Goal: Find contact information: Find contact information

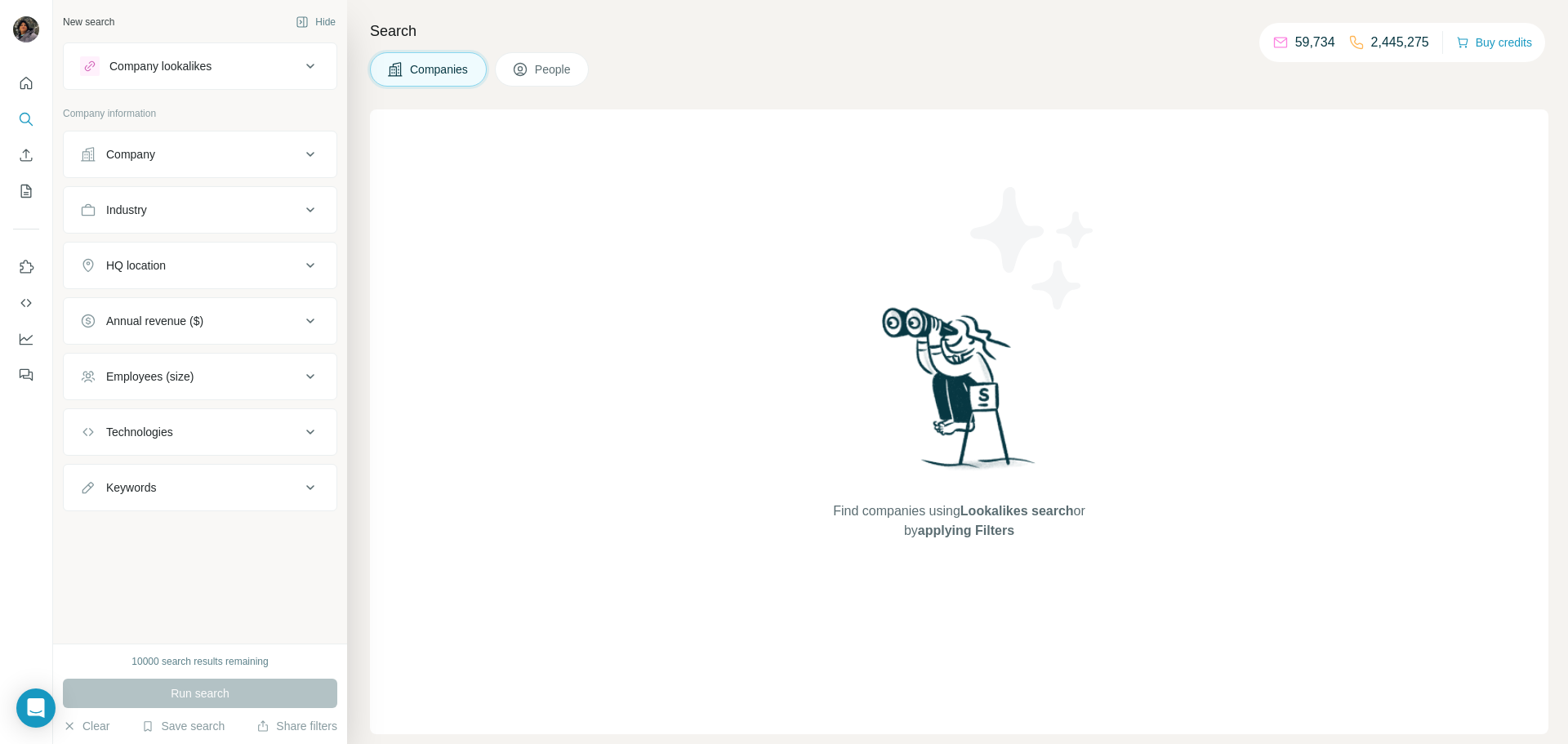
click at [194, 156] on div "Company" at bounding box center [190, 154] width 221 height 16
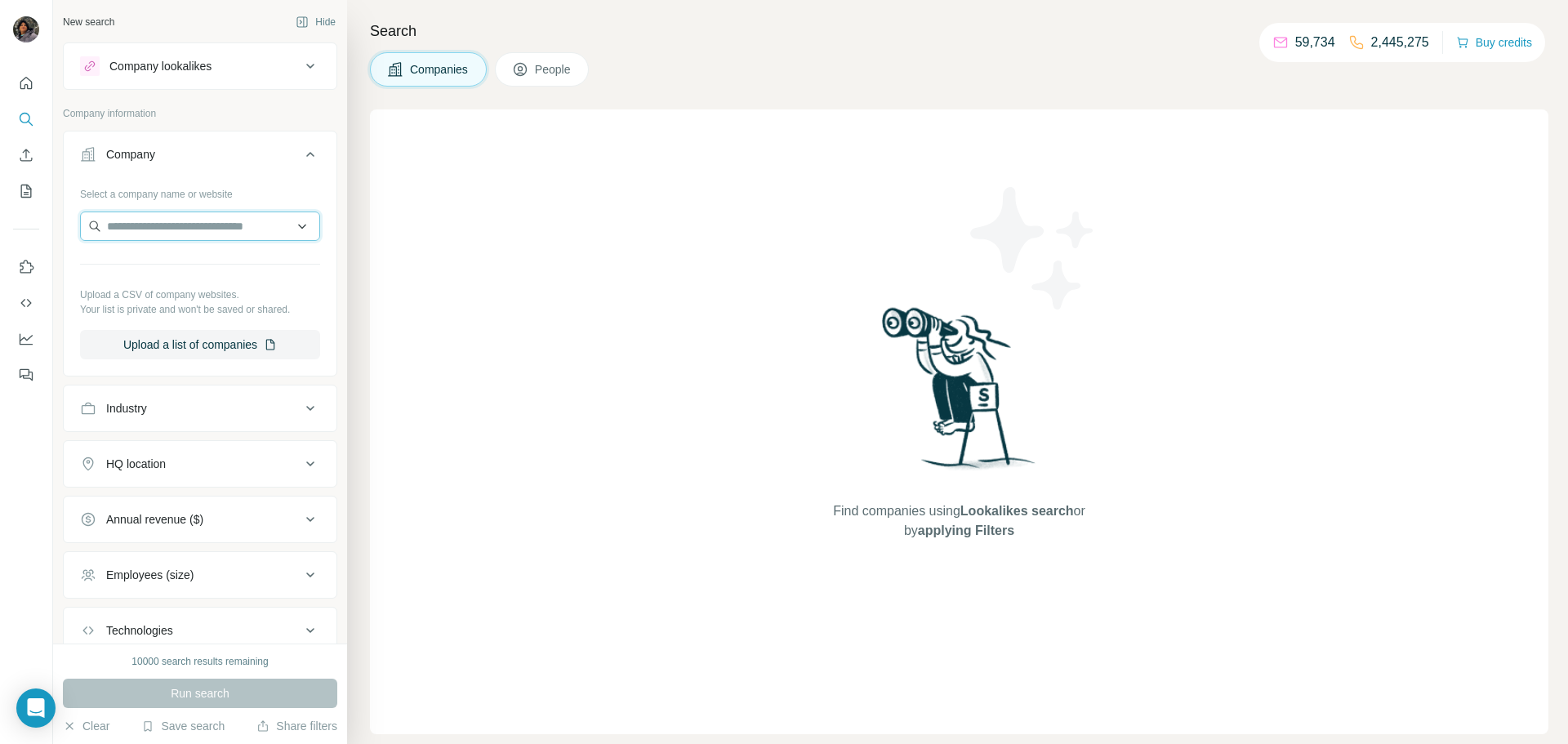
click at [148, 225] on input "text" at bounding box center [201, 227] width 240 height 29
paste input "**********"
type input "**********"
click at [199, 266] on div "ONErpm [DOMAIN_NAME]" at bounding box center [200, 270] width 232 height 44
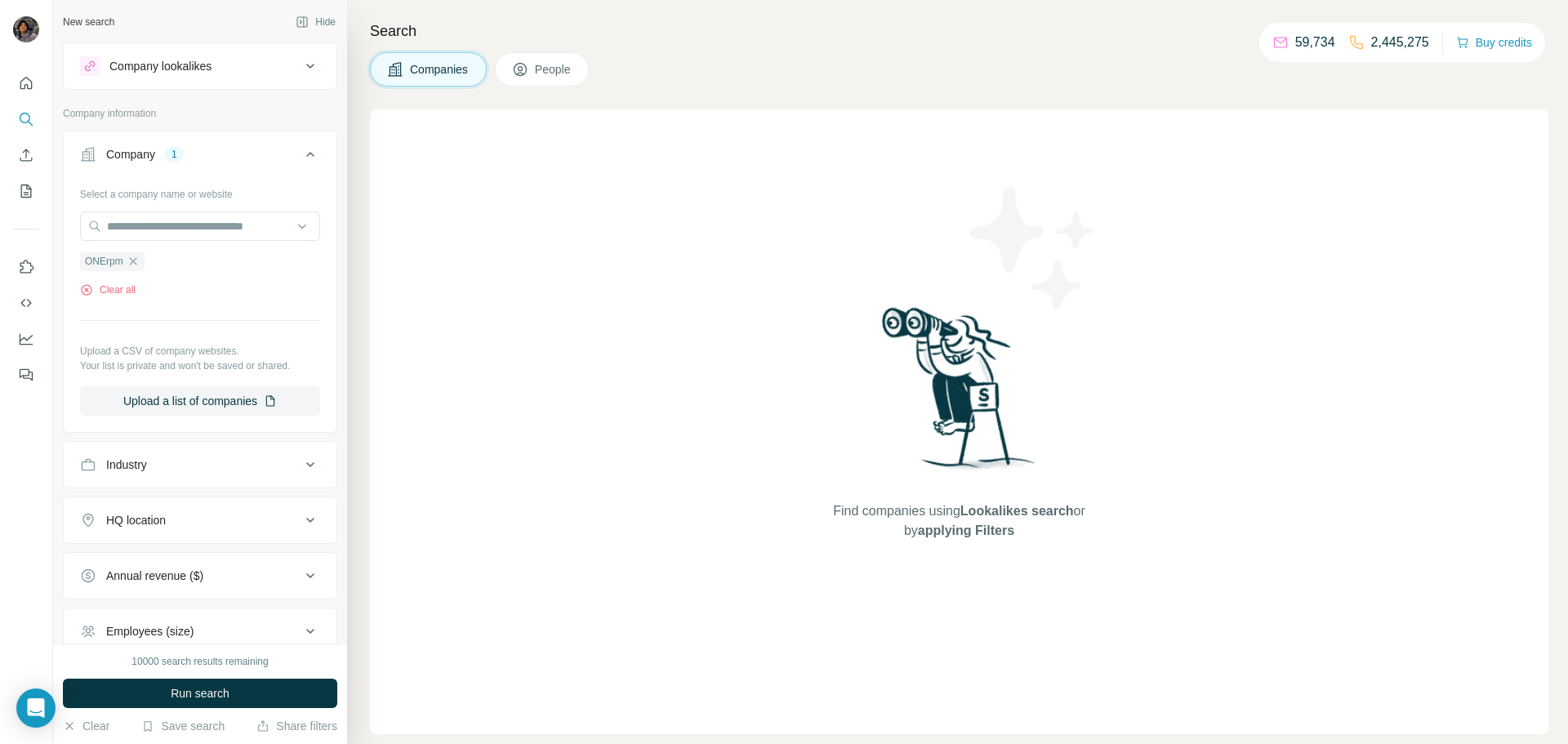
click at [176, 687] on span "Run search" at bounding box center [200, 693] width 59 height 16
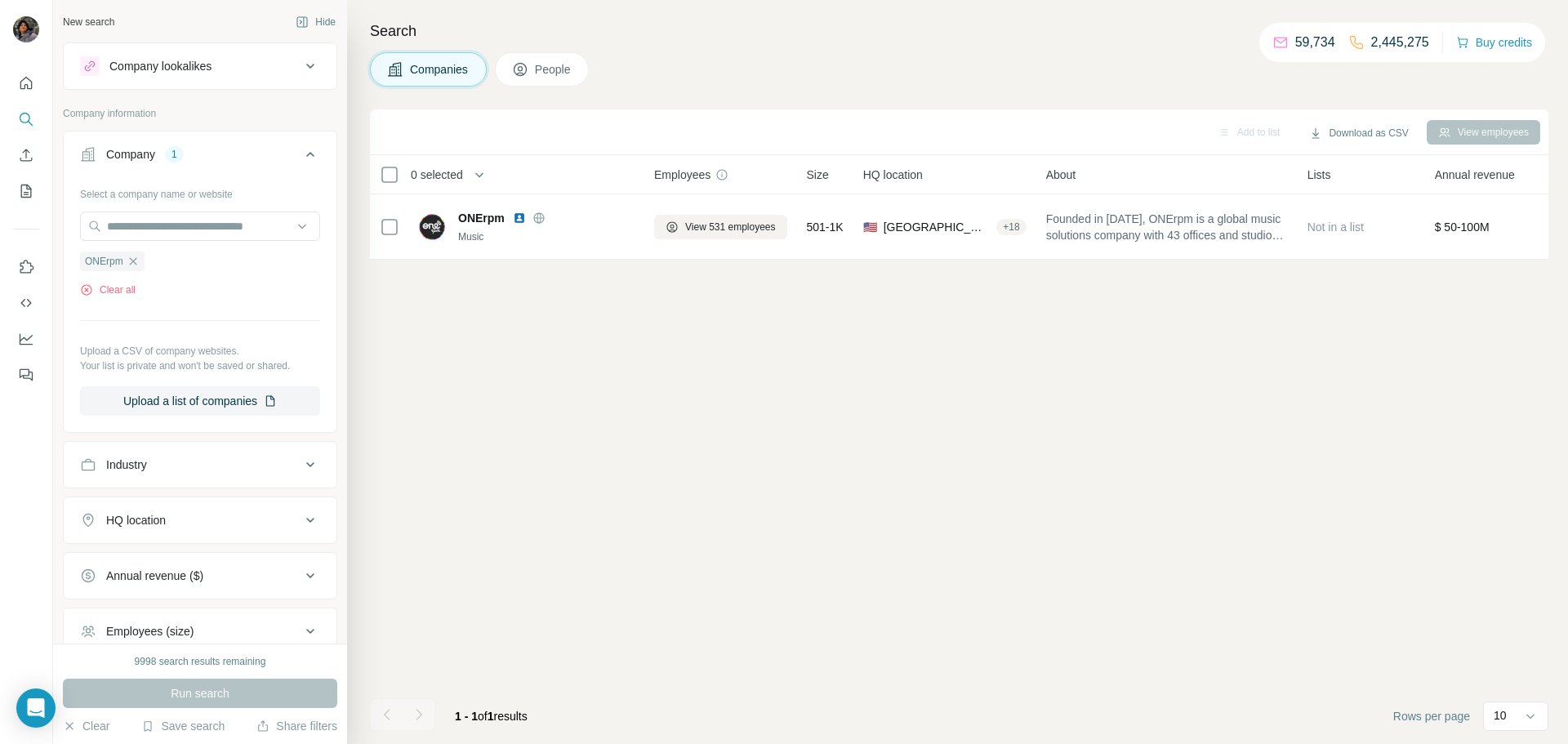
click at [541, 59] on button "People" at bounding box center [542, 69] width 95 height 35
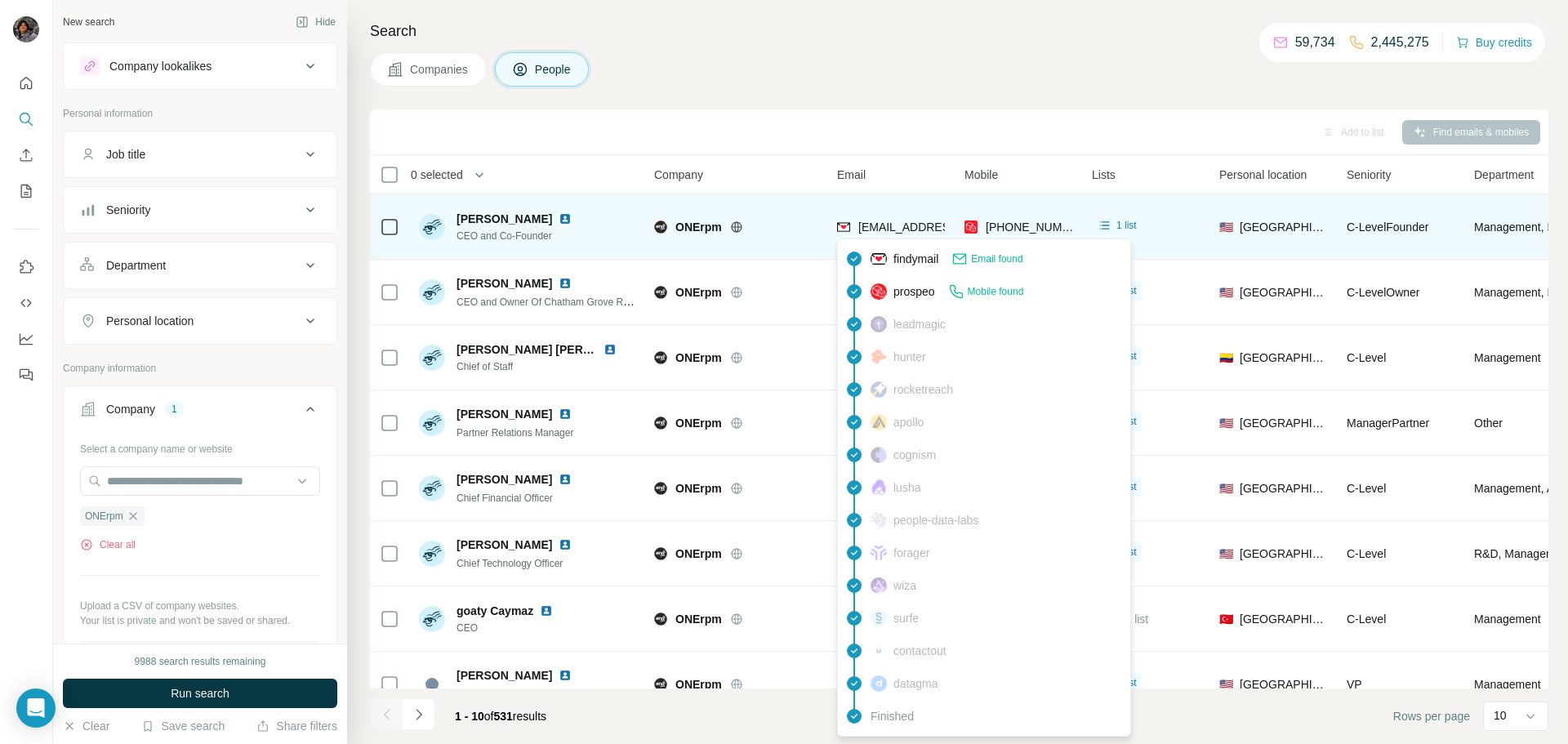
click at [878, 227] on span "[EMAIL_ADDRESS][DOMAIN_NAME]" at bounding box center [955, 227] width 194 height 13
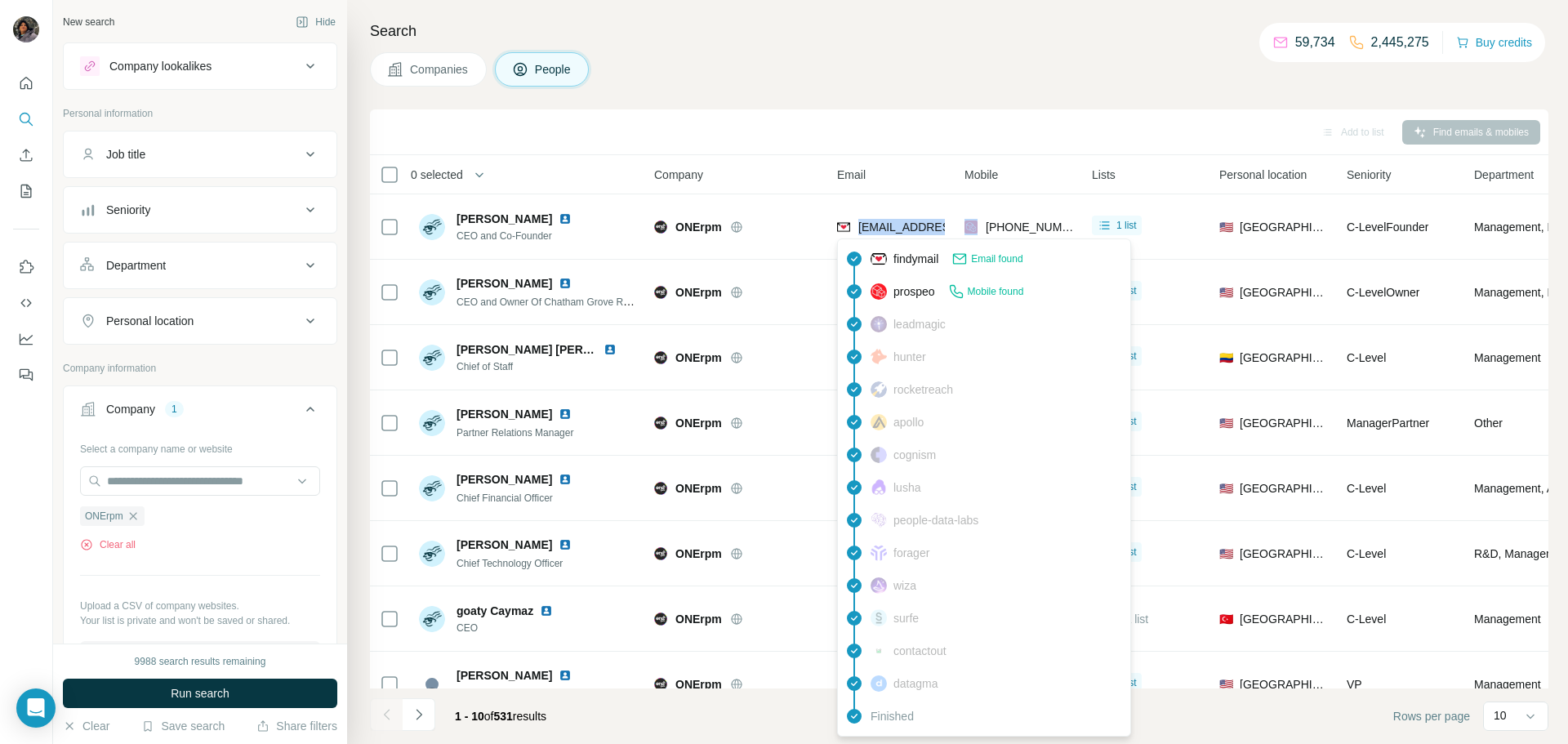
copy span "[EMAIL_ADDRESS][DOMAIN_NAME]"
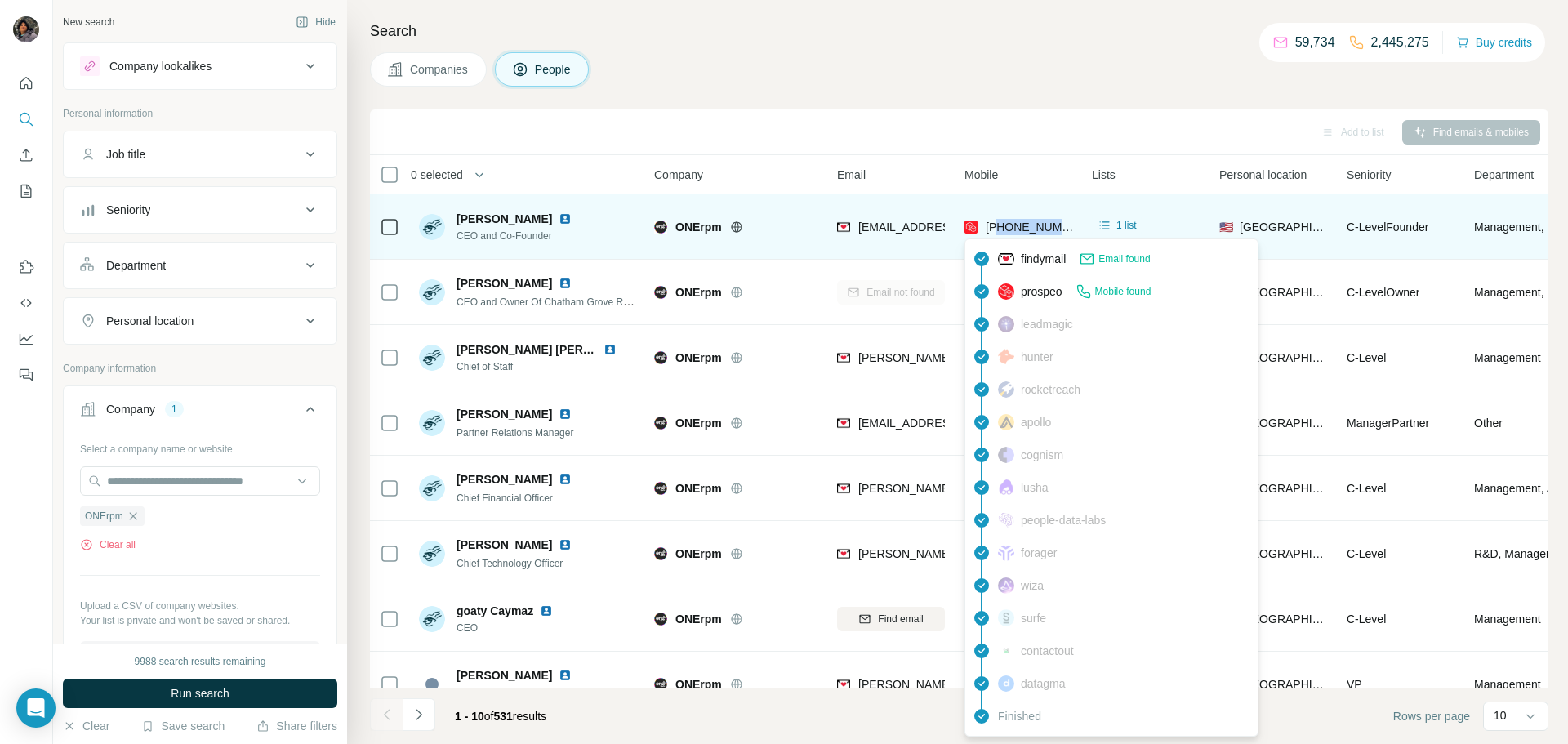
drag, startPoint x: 1068, startPoint y: 227, endPoint x: 999, endPoint y: 228, distance: 69.0
click at [999, 228] on div "[PHONE_NUMBER]" at bounding box center [1018, 227] width 108 height 45
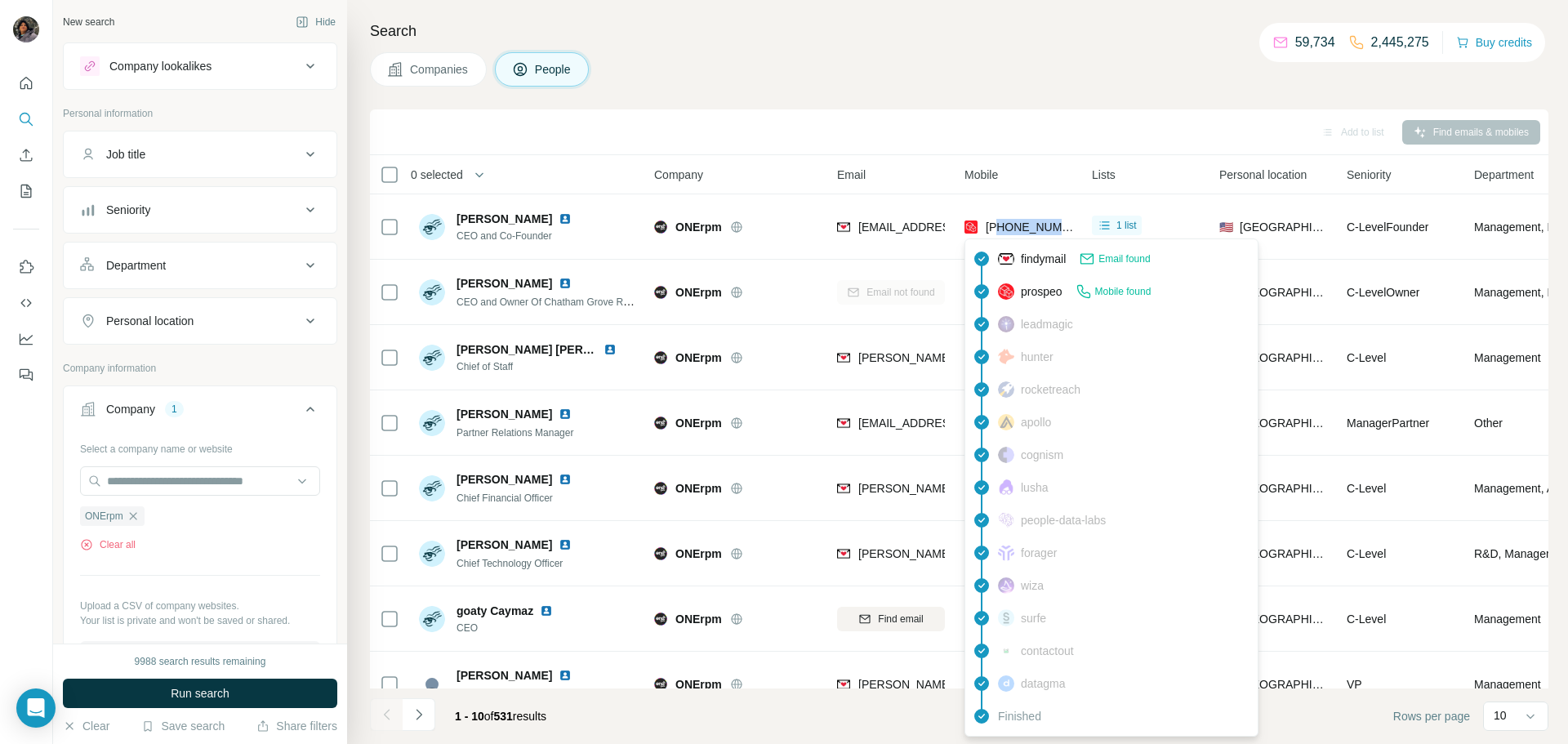
copy span "6463014661"
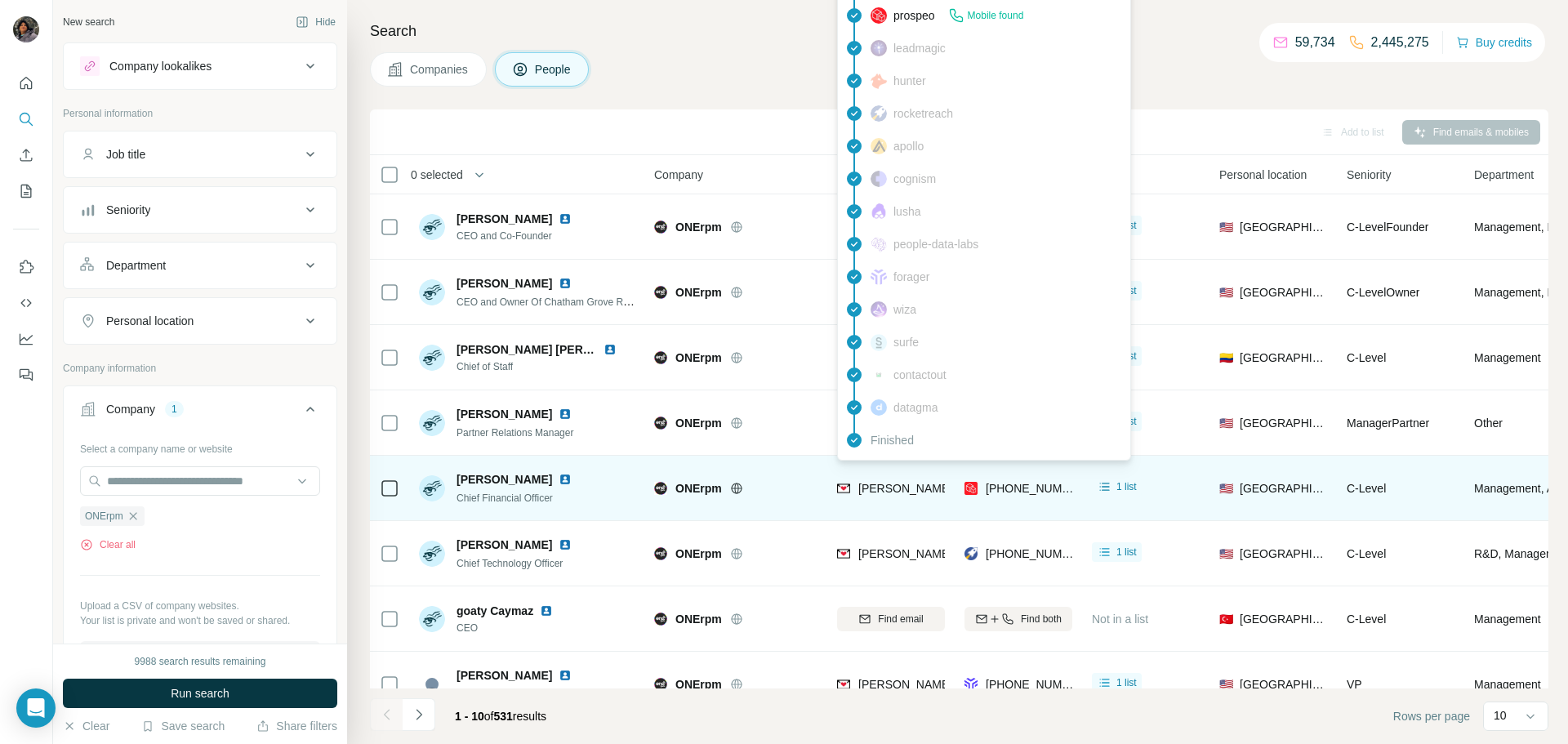
click at [893, 483] on span "[PERSON_NAME][EMAIL_ADDRESS][DOMAIN_NAME]" at bounding box center [1002, 488] width 287 height 13
click at [892, 485] on span "[PERSON_NAME][EMAIL_ADDRESS][DOMAIN_NAME]" at bounding box center [1002, 488] width 287 height 13
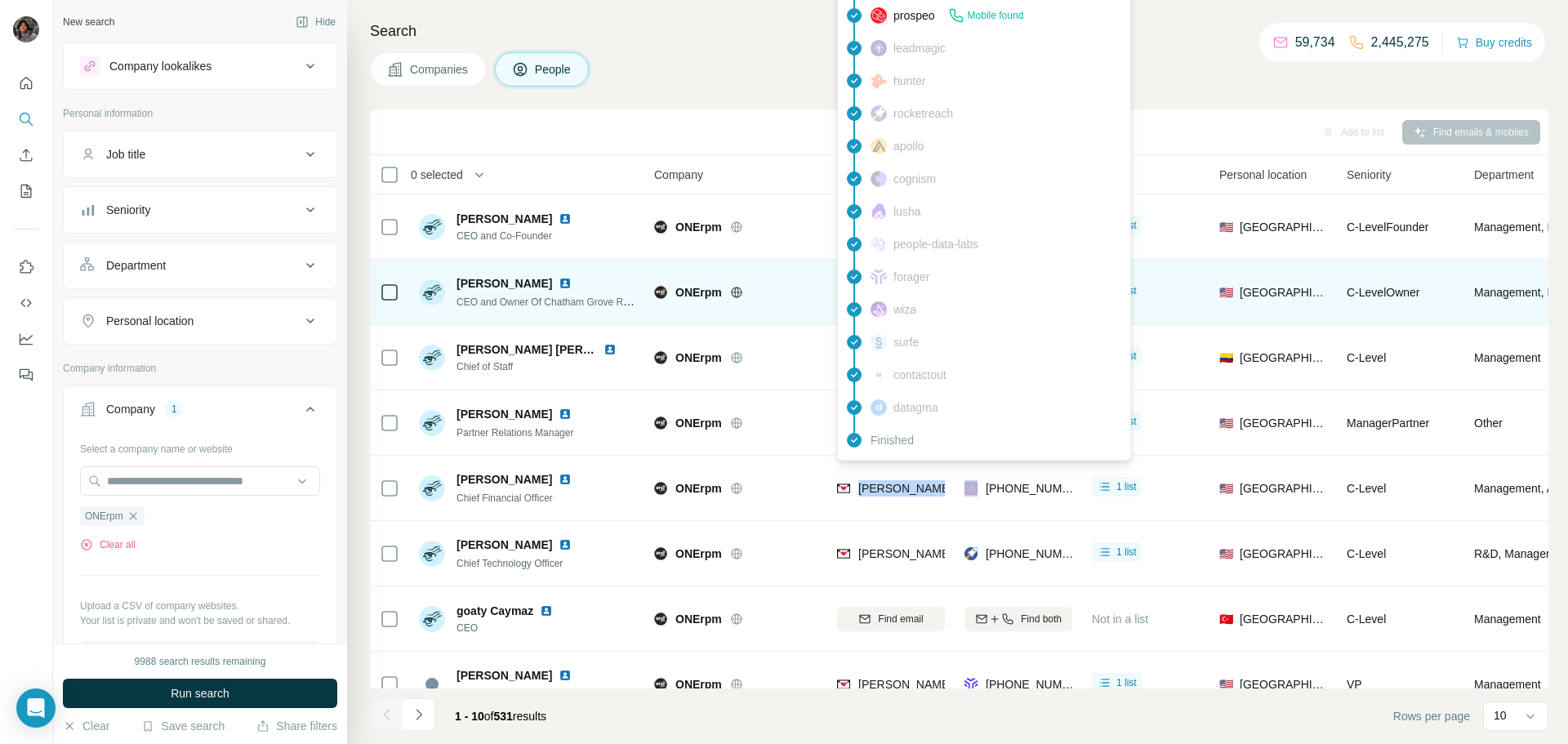
copy span "[PERSON_NAME][EMAIL_ADDRESS][DOMAIN_NAME]"
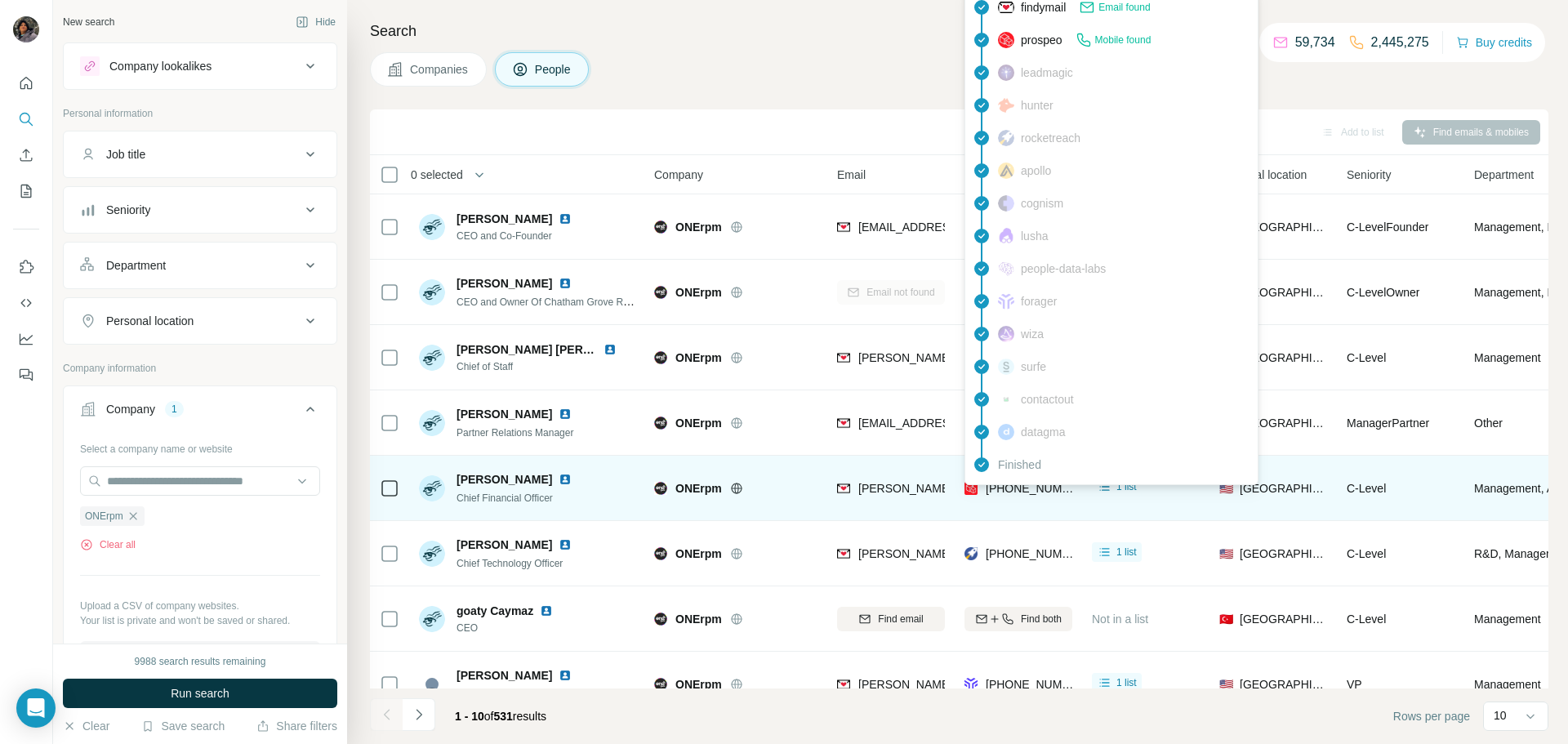
click at [1028, 491] on span "[PHONE_NUMBER]" at bounding box center [1037, 488] width 103 height 13
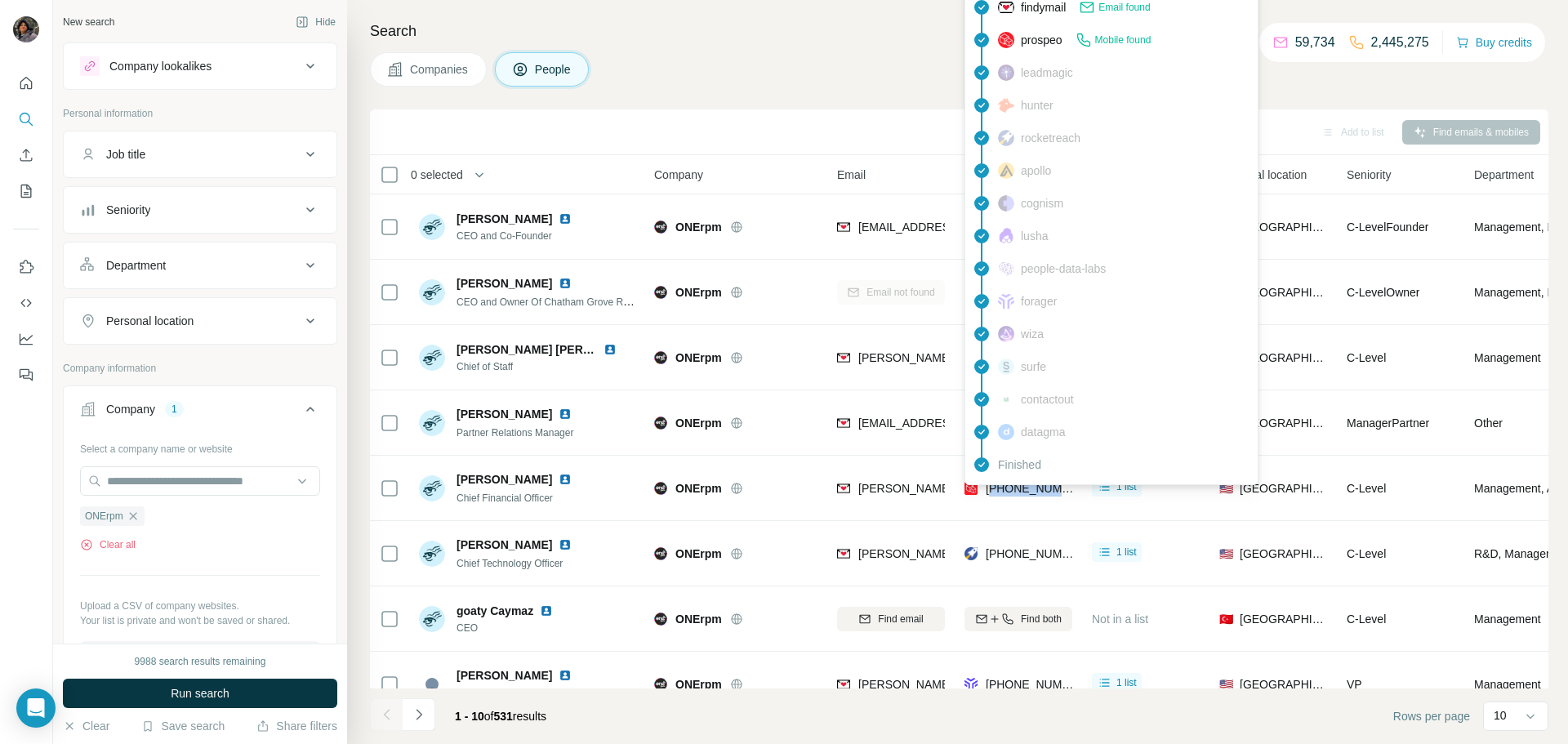
copy span "19177013550"
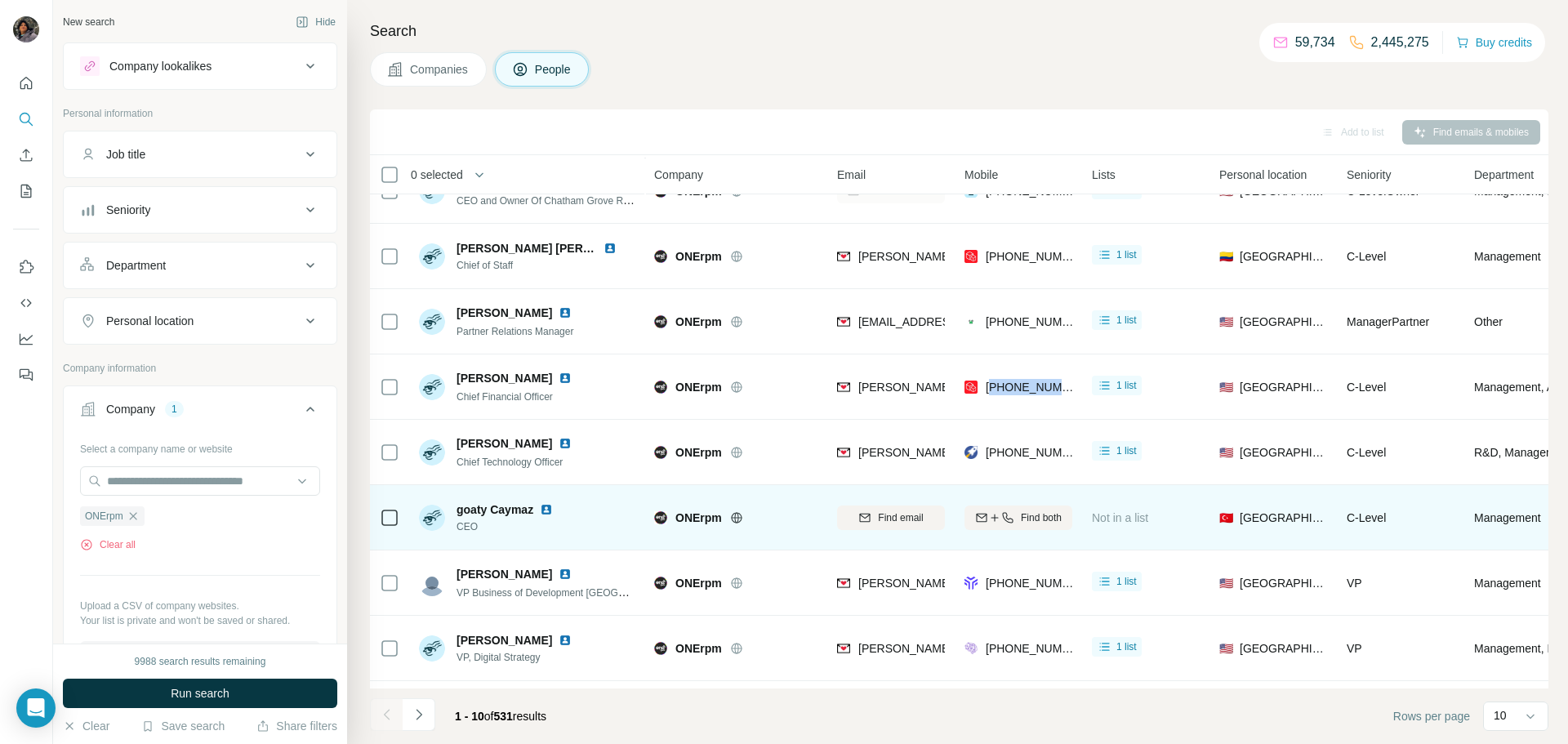
scroll to position [116, 0]
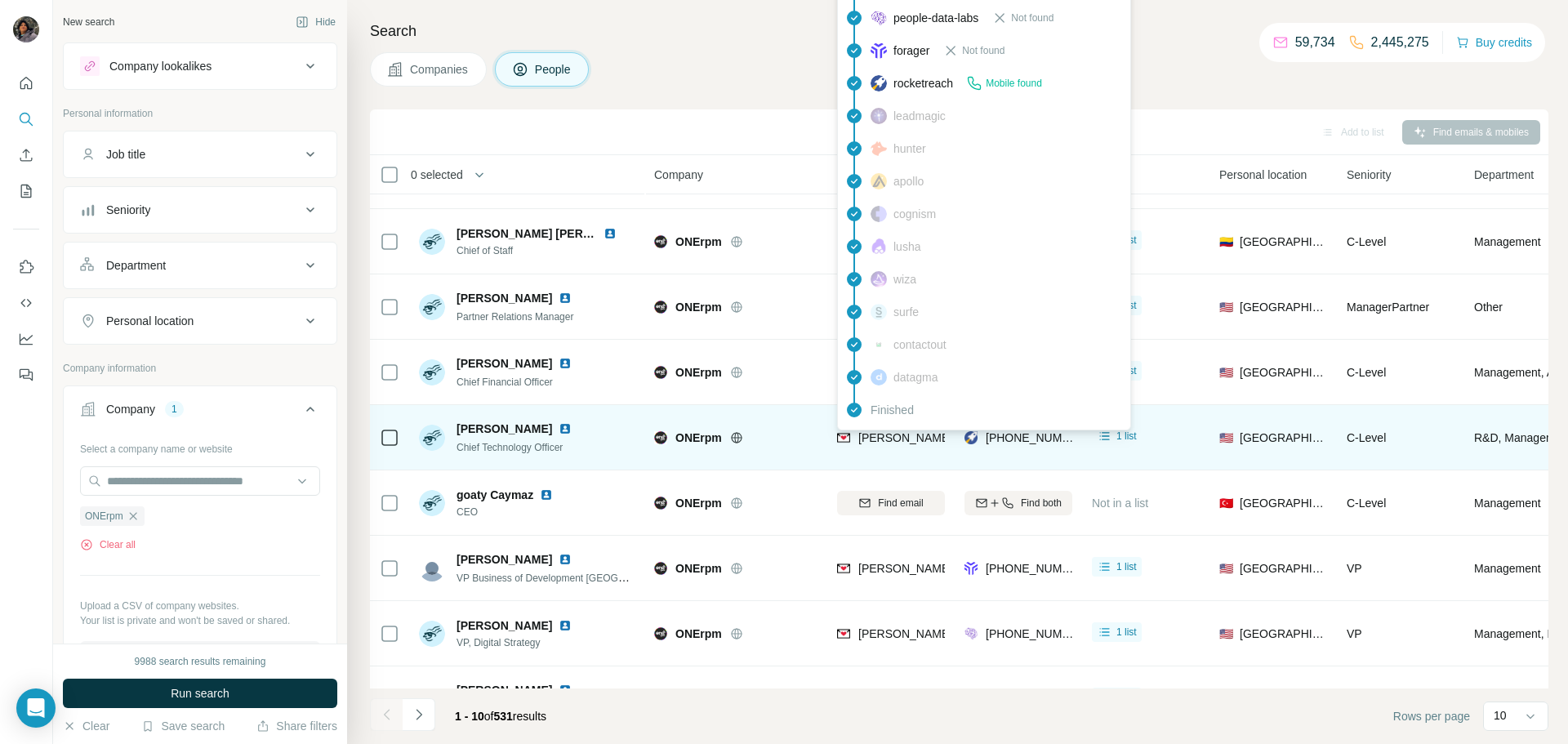
click at [900, 442] on span "[PERSON_NAME][EMAIL_ADDRESS][DOMAIN_NAME]" at bounding box center [1002, 438] width 287 height 13
click at [899, 443] on span "[PERSON_NAME][EMAIL_ADDRESS][DOMAIN_NAME]" at bounding box center [1002, 438] width 287 height 13
copy span "[PERSON_NAME][EMAIL_ADDRESS][DOMAIN_NAME]"
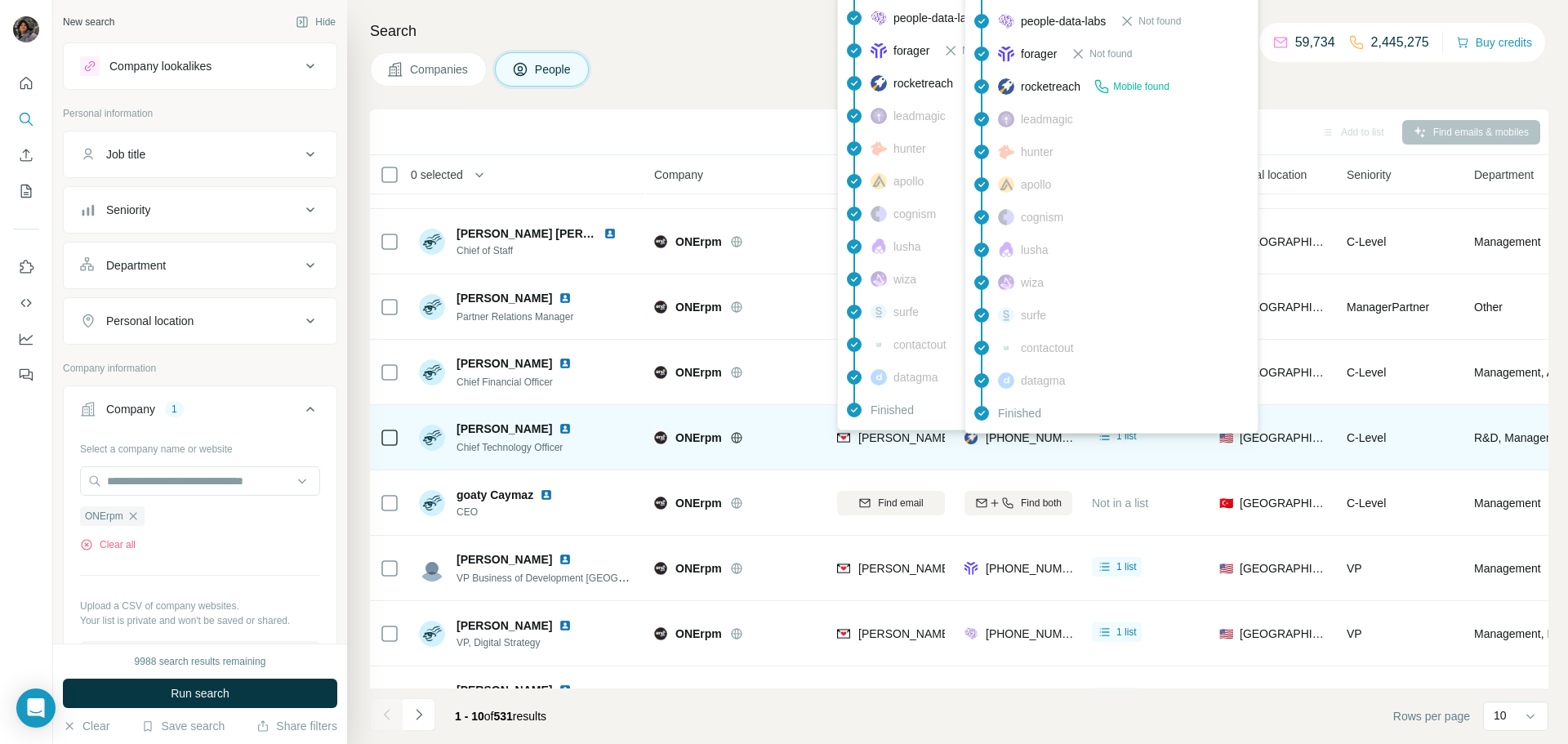
click at [1027, 438] on span "[PHONE_NUMBER]" at bounding box center [1037, 438] width 103 height 13
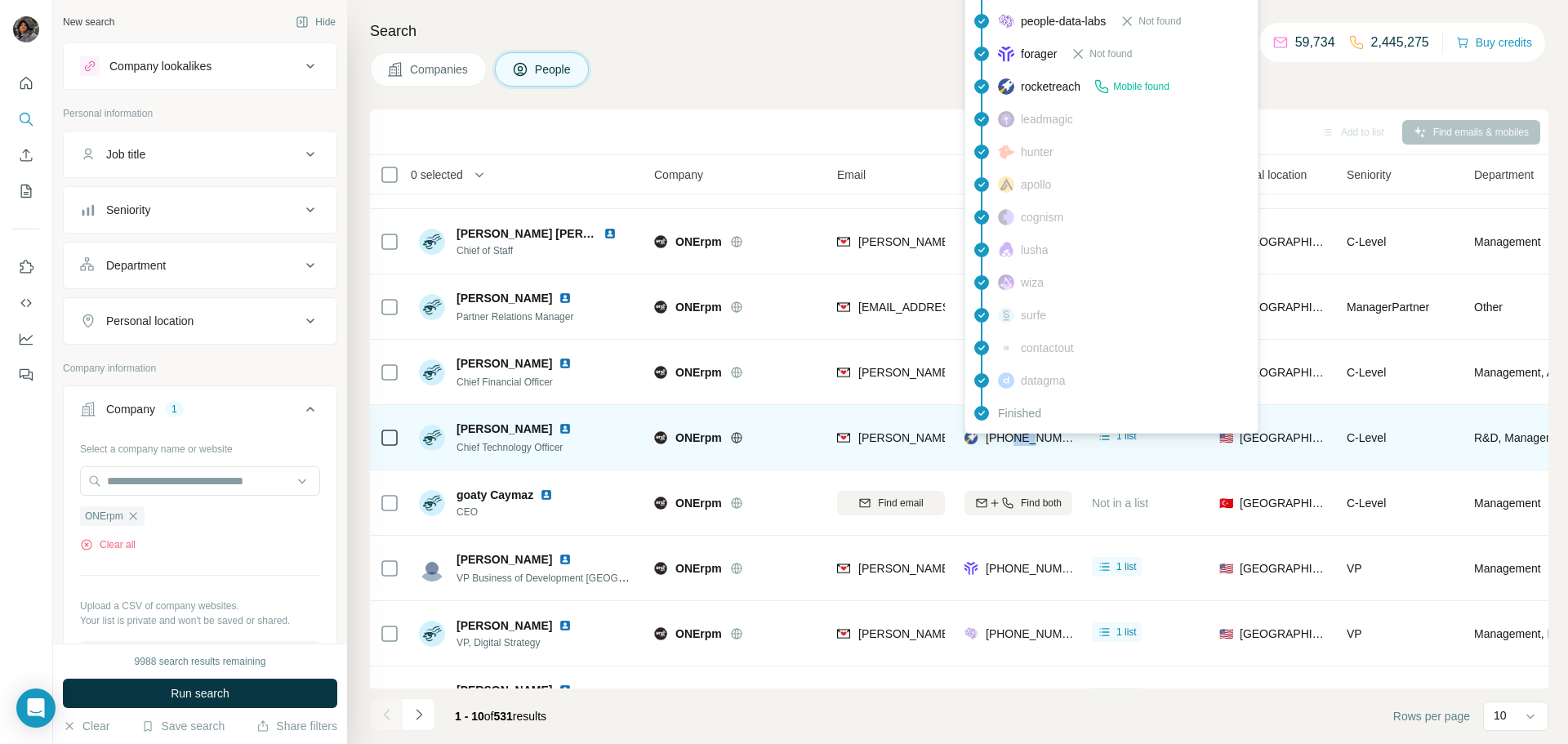
click at [1027, 438] on span "[PHONE_NUMBER]" at bounding box center [1037, 438] width 103 height 13
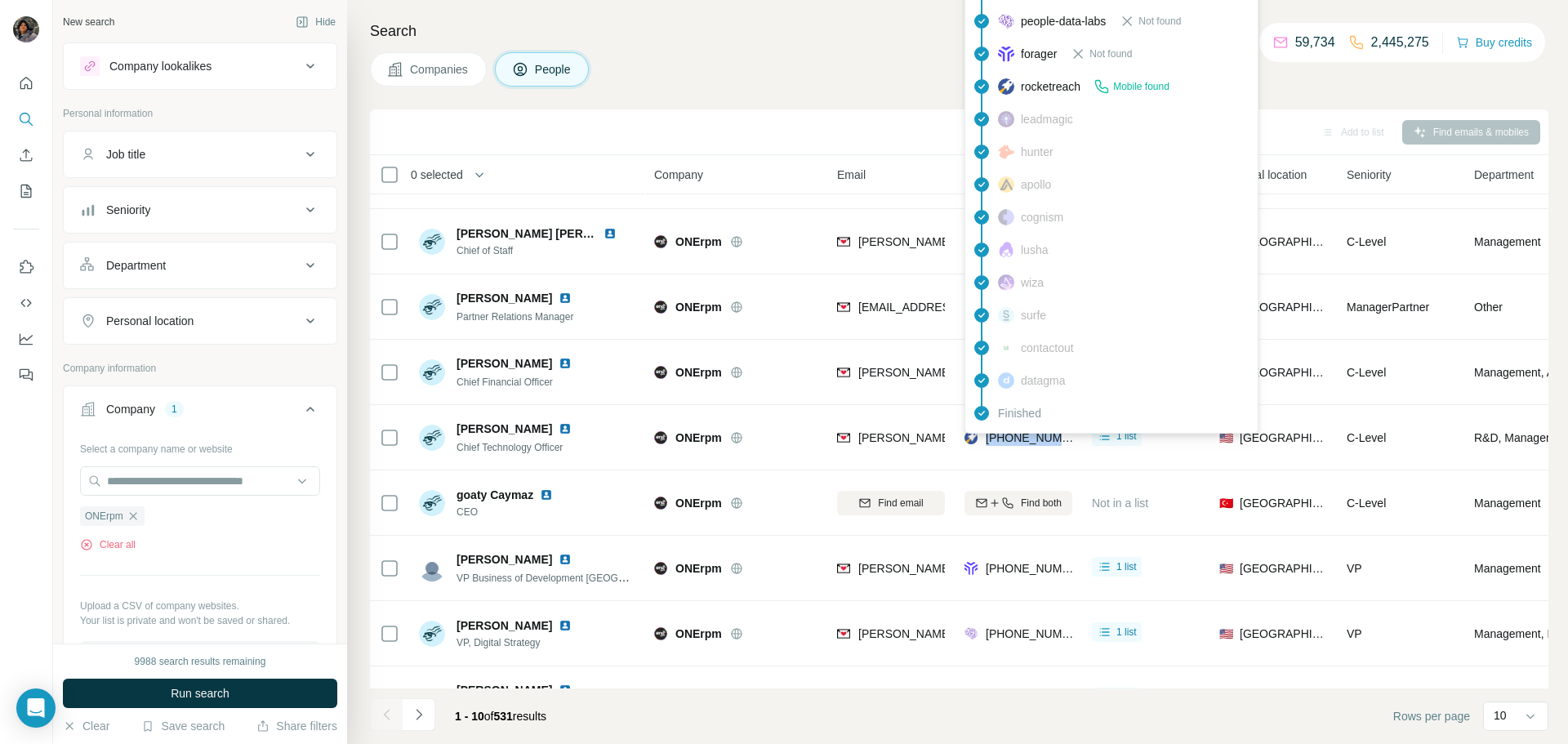
copy tr "[PHONE_NUMBER]"
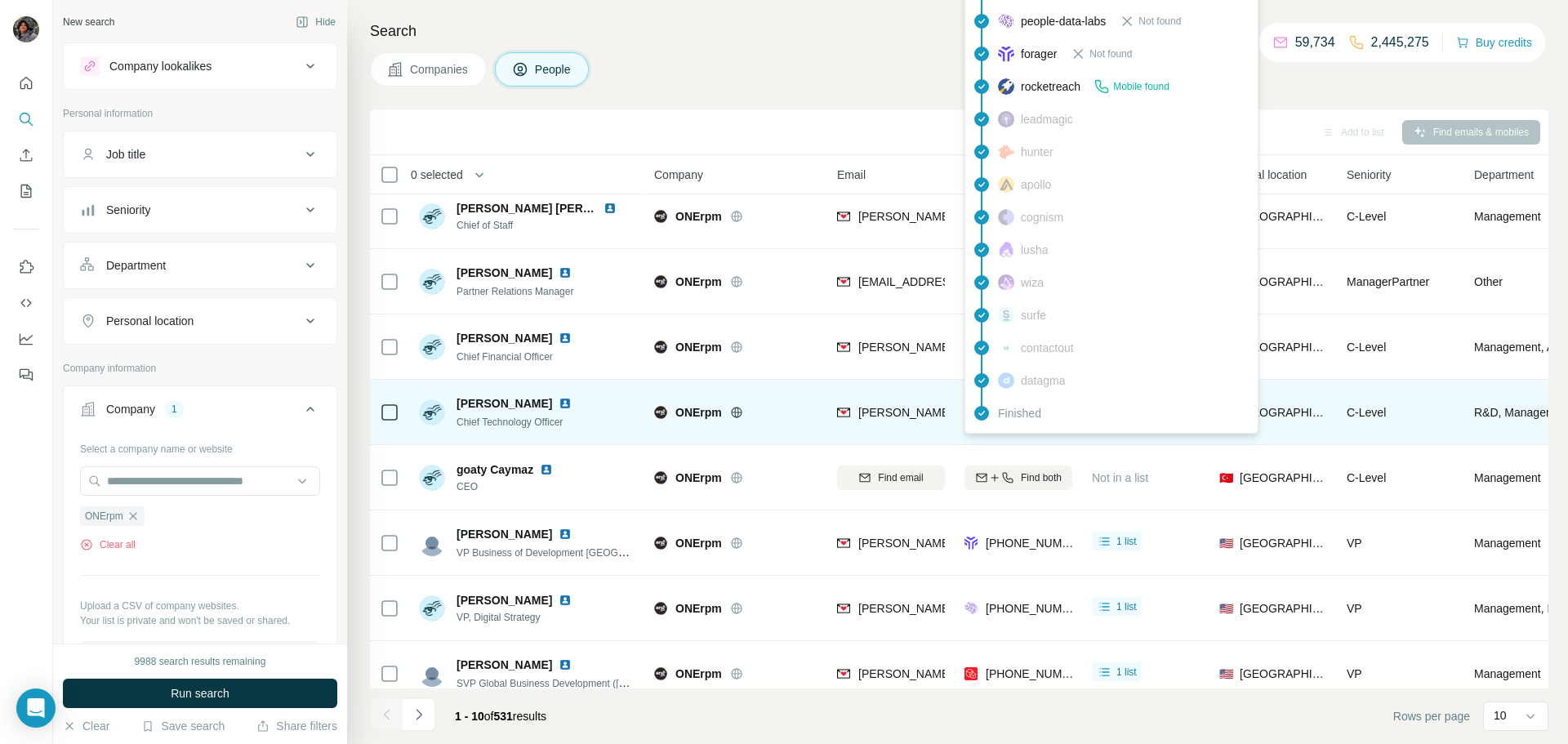
scroll to position [154, 0]
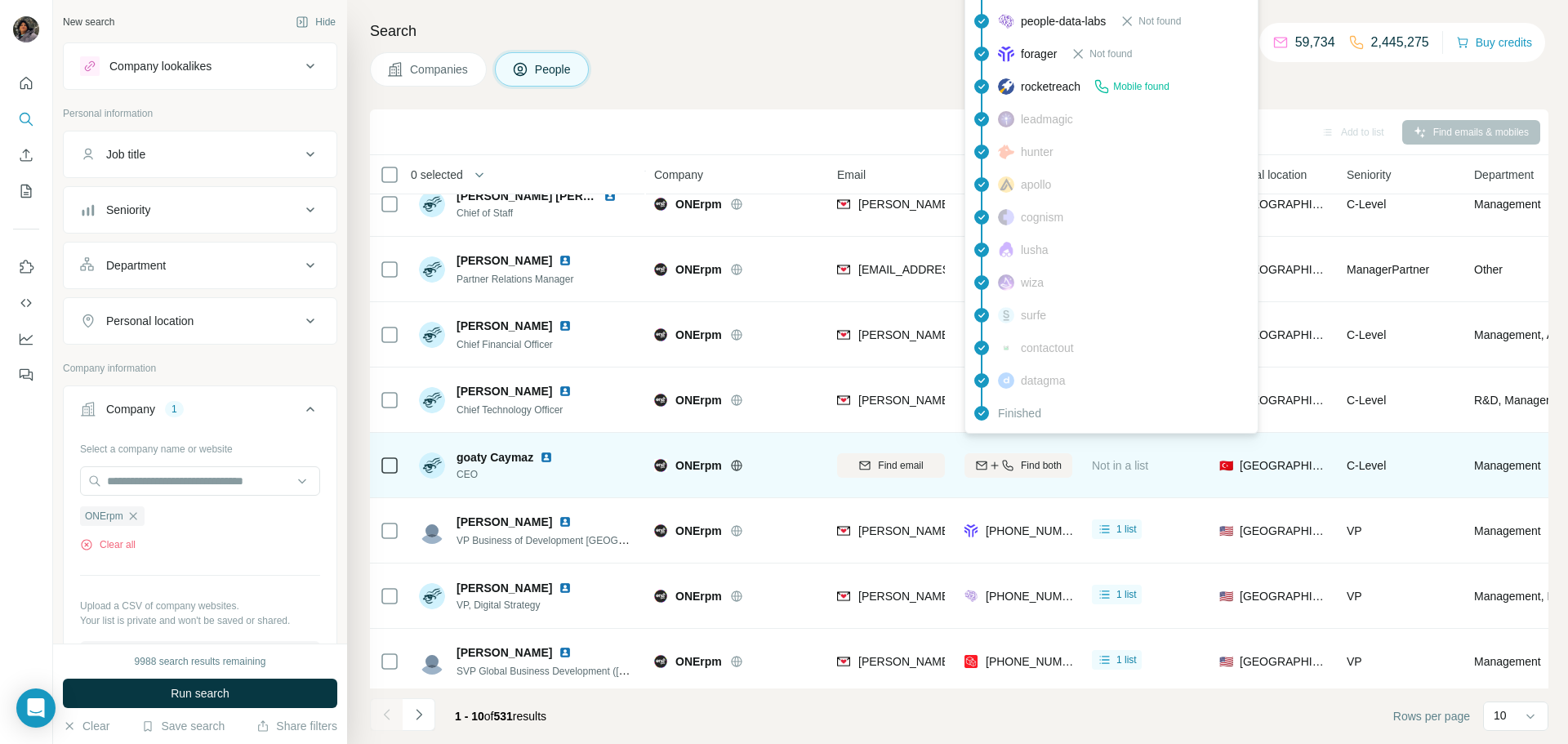
click at [797, 452] on div "ONErpm" at bounding box center [735, 465] width 163 height 45
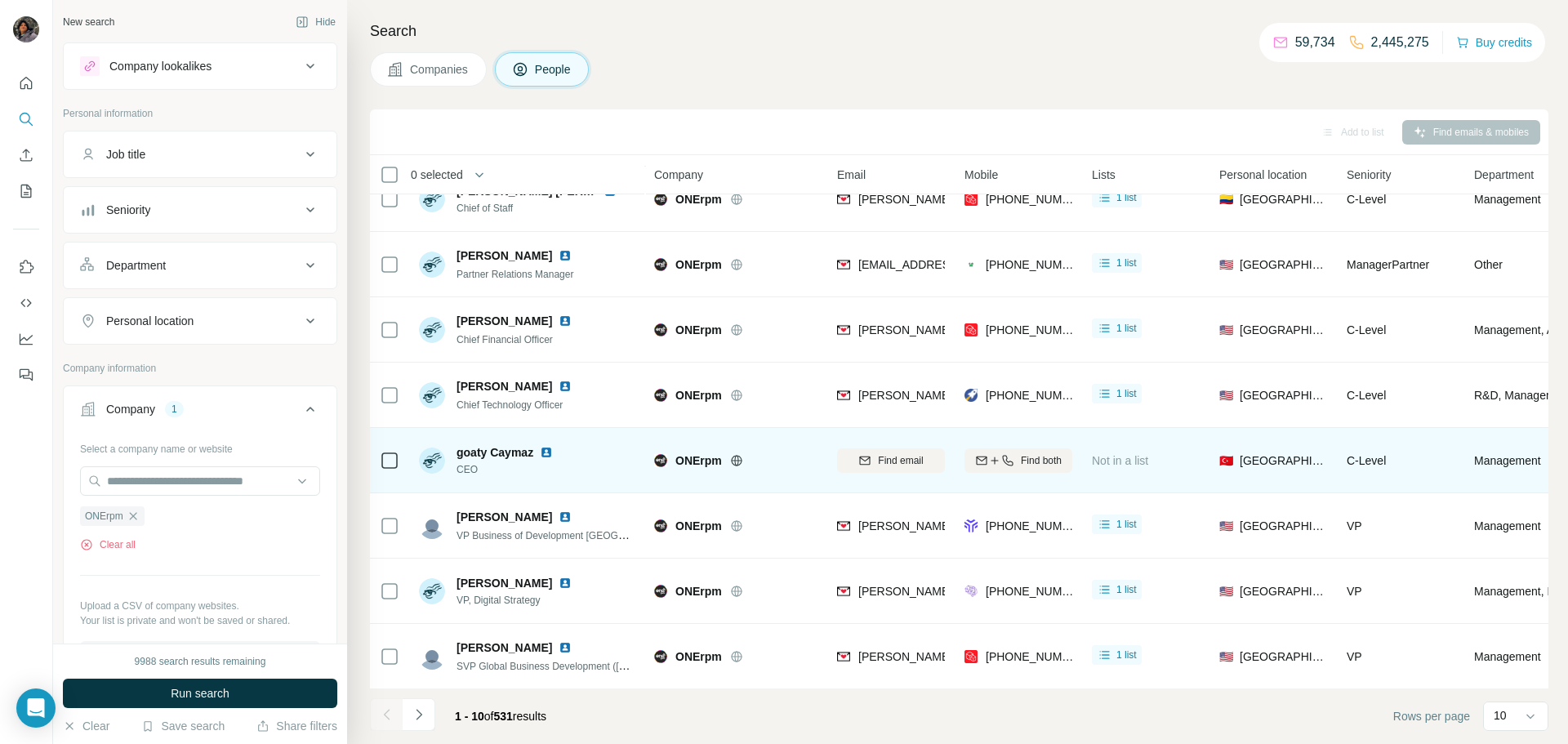
scroll to position [159, 0]
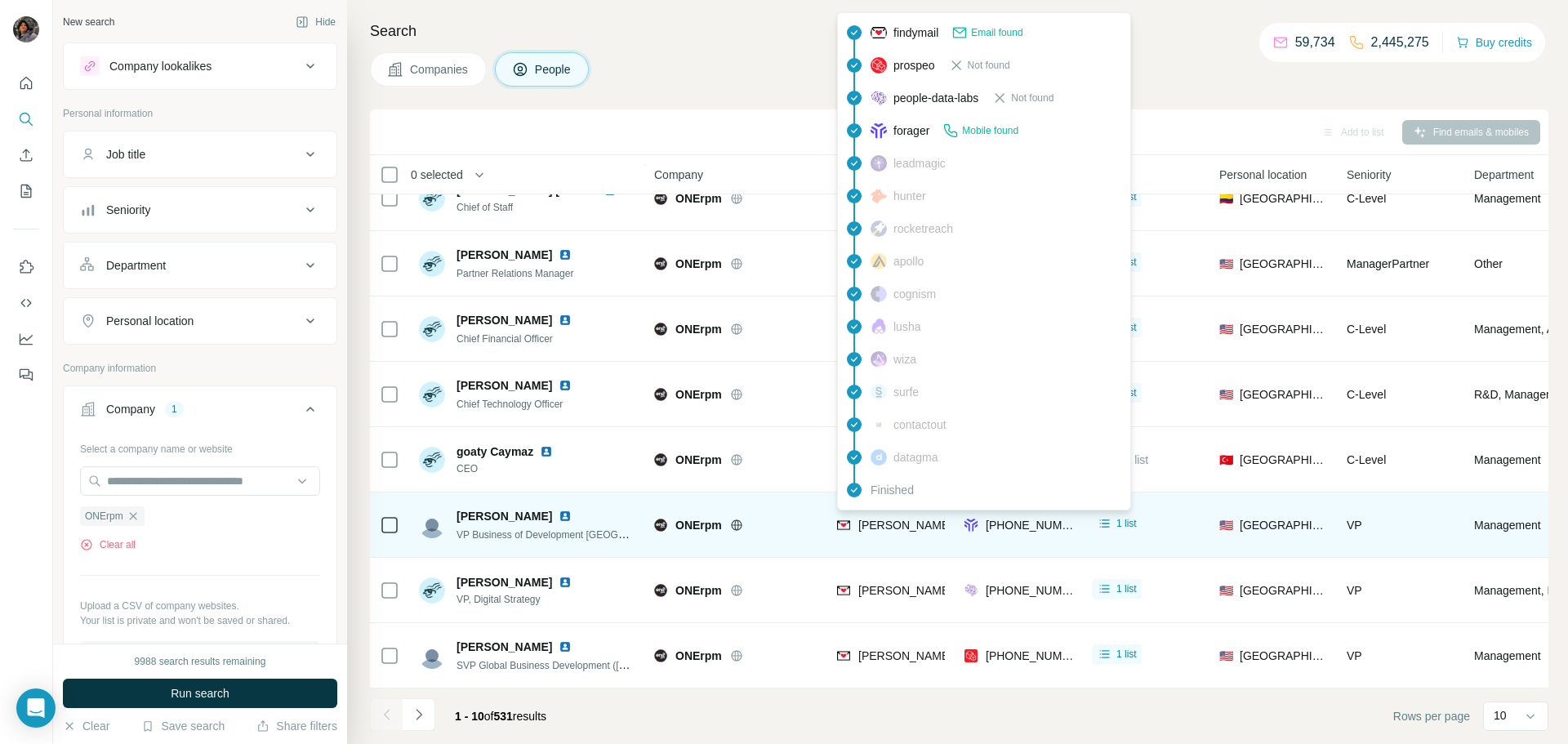
click at [918, 525] on span "[PERSON_NAME][EMAIL_ADDRESS][DOMAIN_NAME]" at bounding box center [1002, 525] width 287 height 13
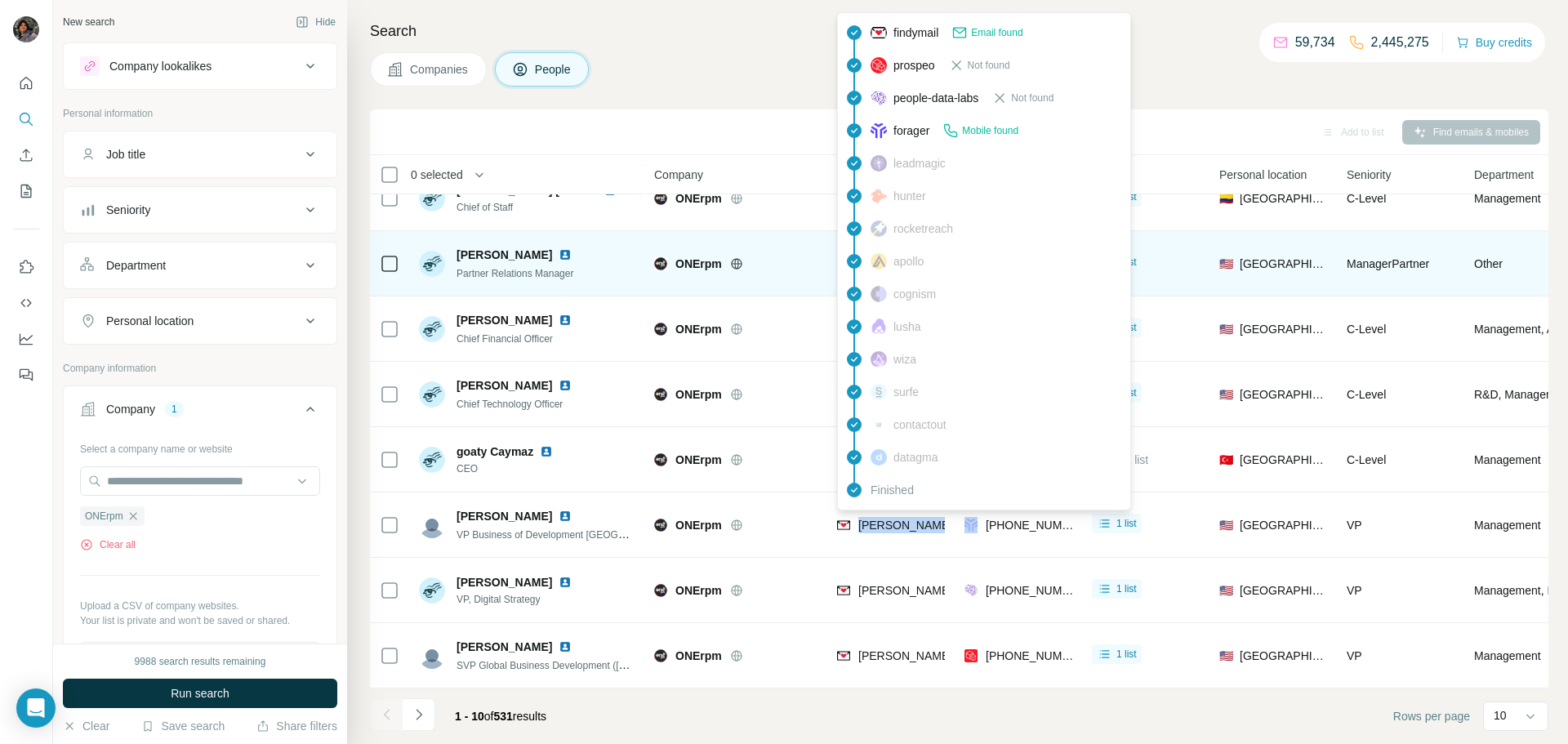
copy span "[PERSON_NAME][EMAIL_ADDRESS][DOMAIN_NAME]"
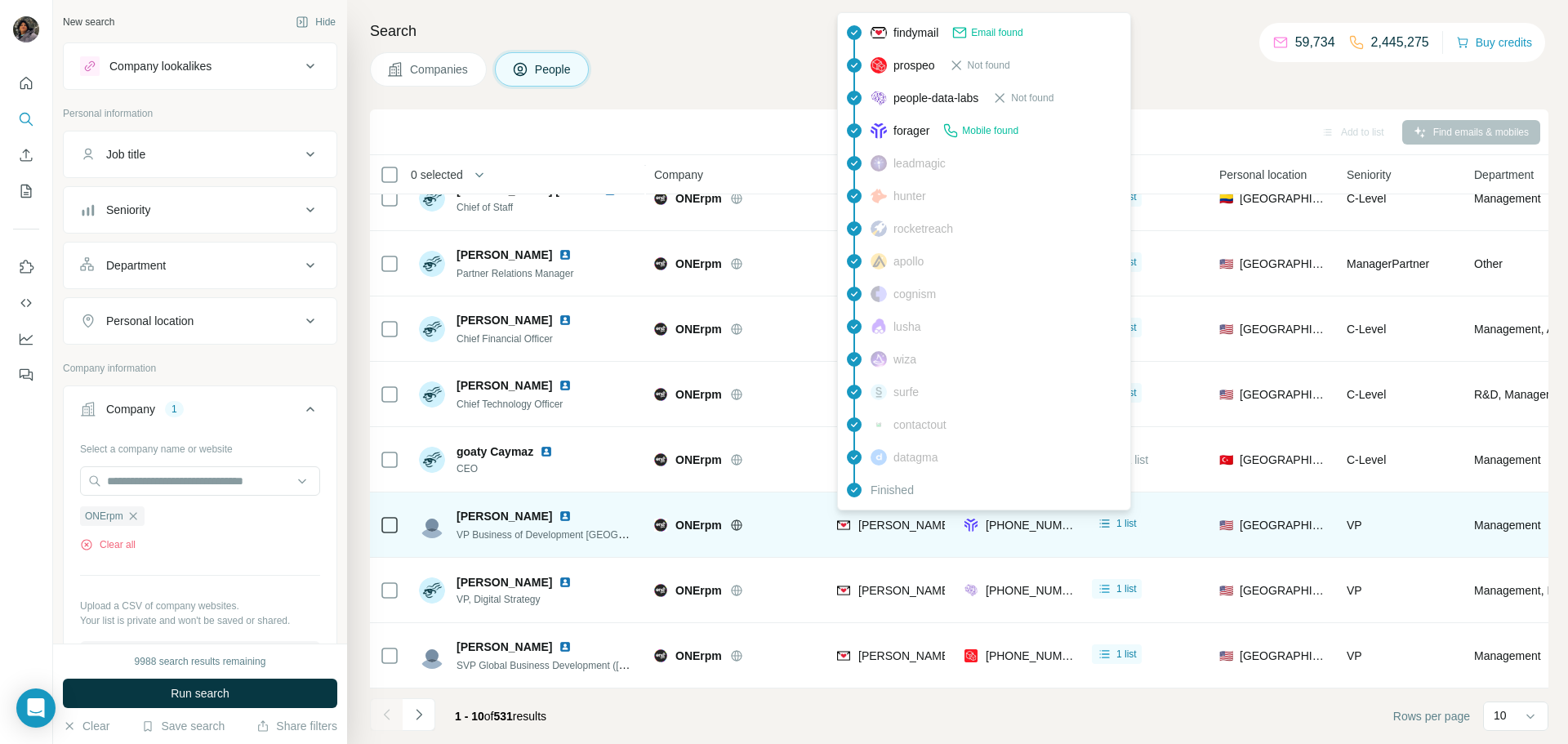
click at [799, 545] on div "ONErpm" at bounding box center [735, 525] width 163 height 45
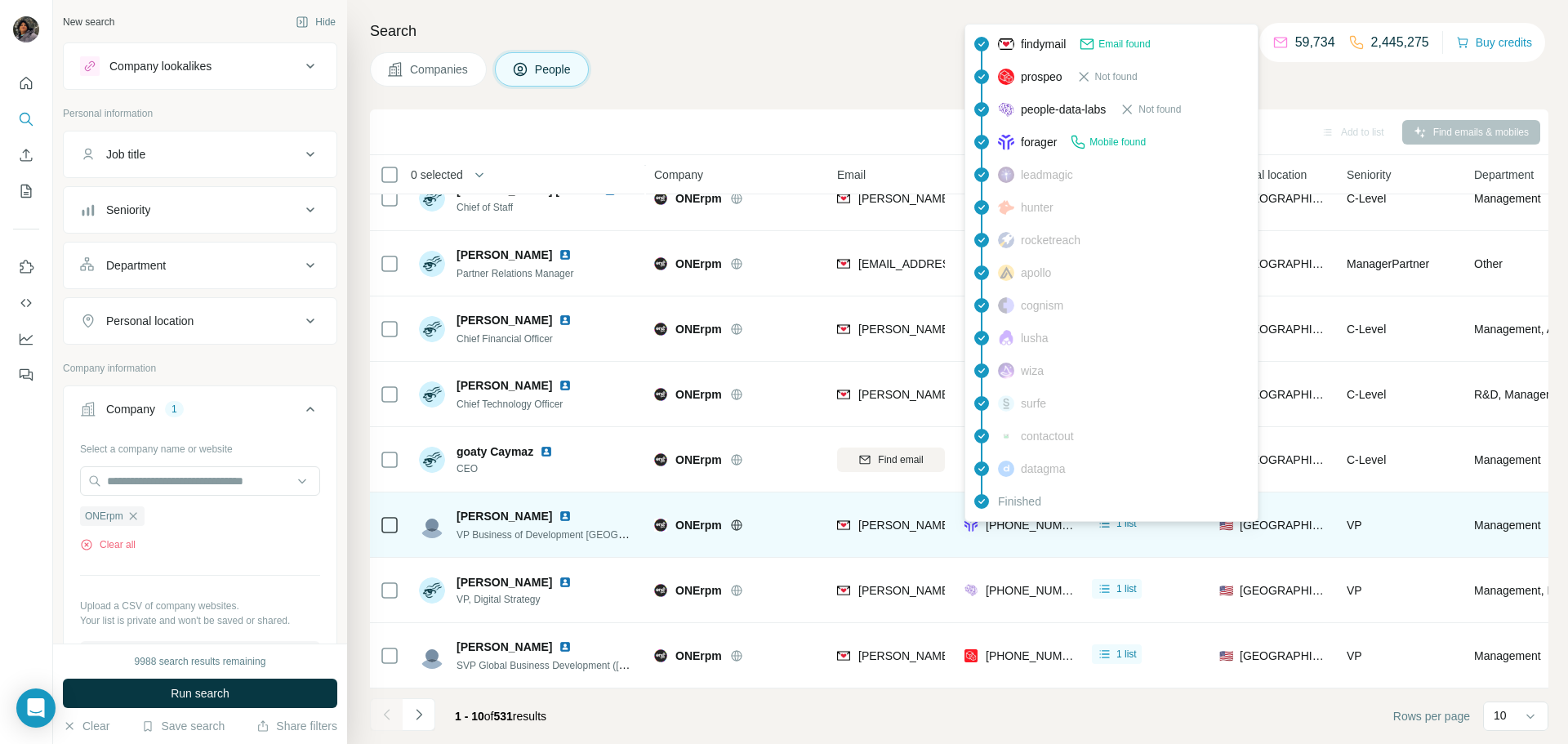
click at [1021, 533] on span "[PHONE_NUMBER]" at bounding box center [1031, 525] width 90 height 16
click at [1022, 528] on span "[PHONE_NUMBER]" at bounding box center [1037, 525] width 103 height 13
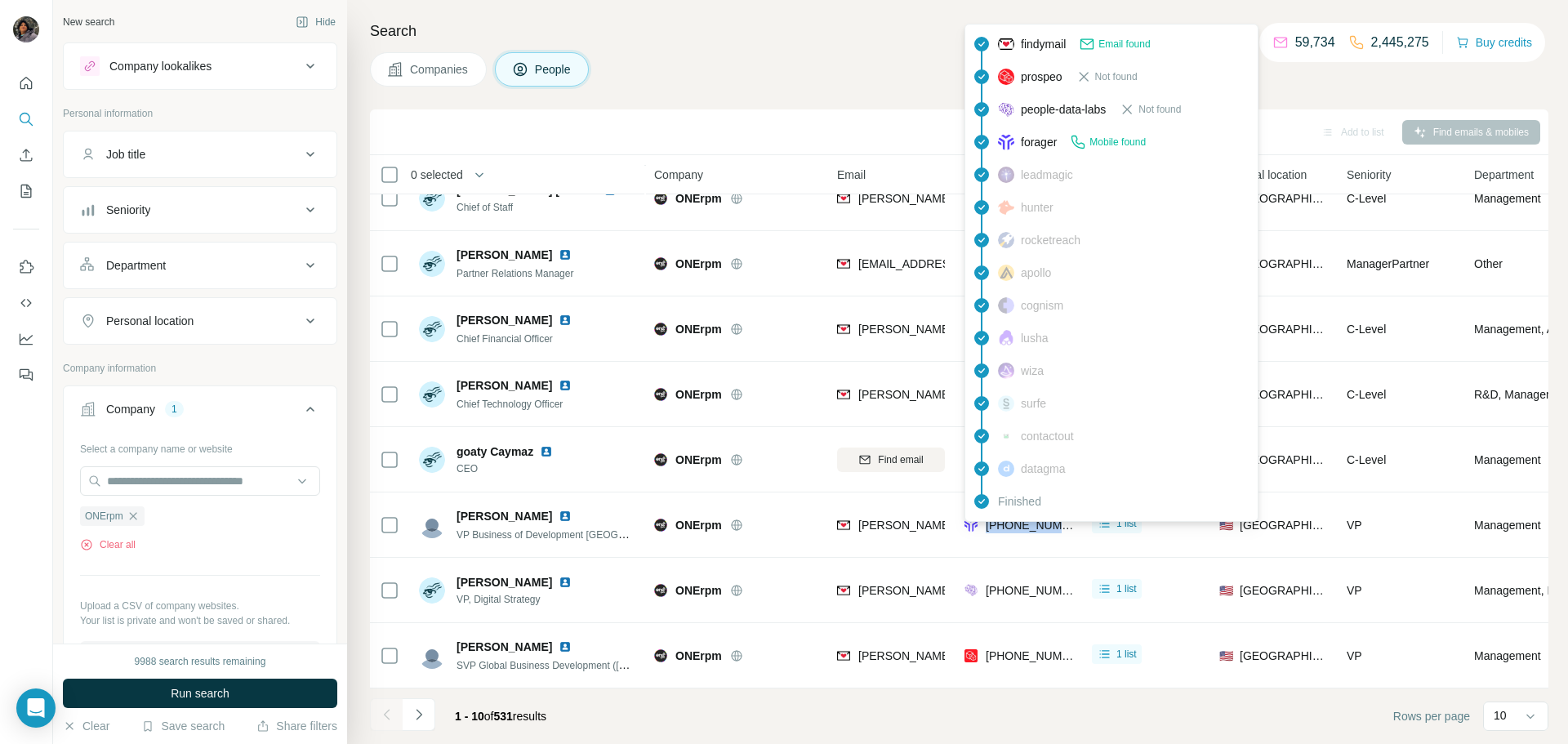
copy tr "[PHONE_NUMBER]"
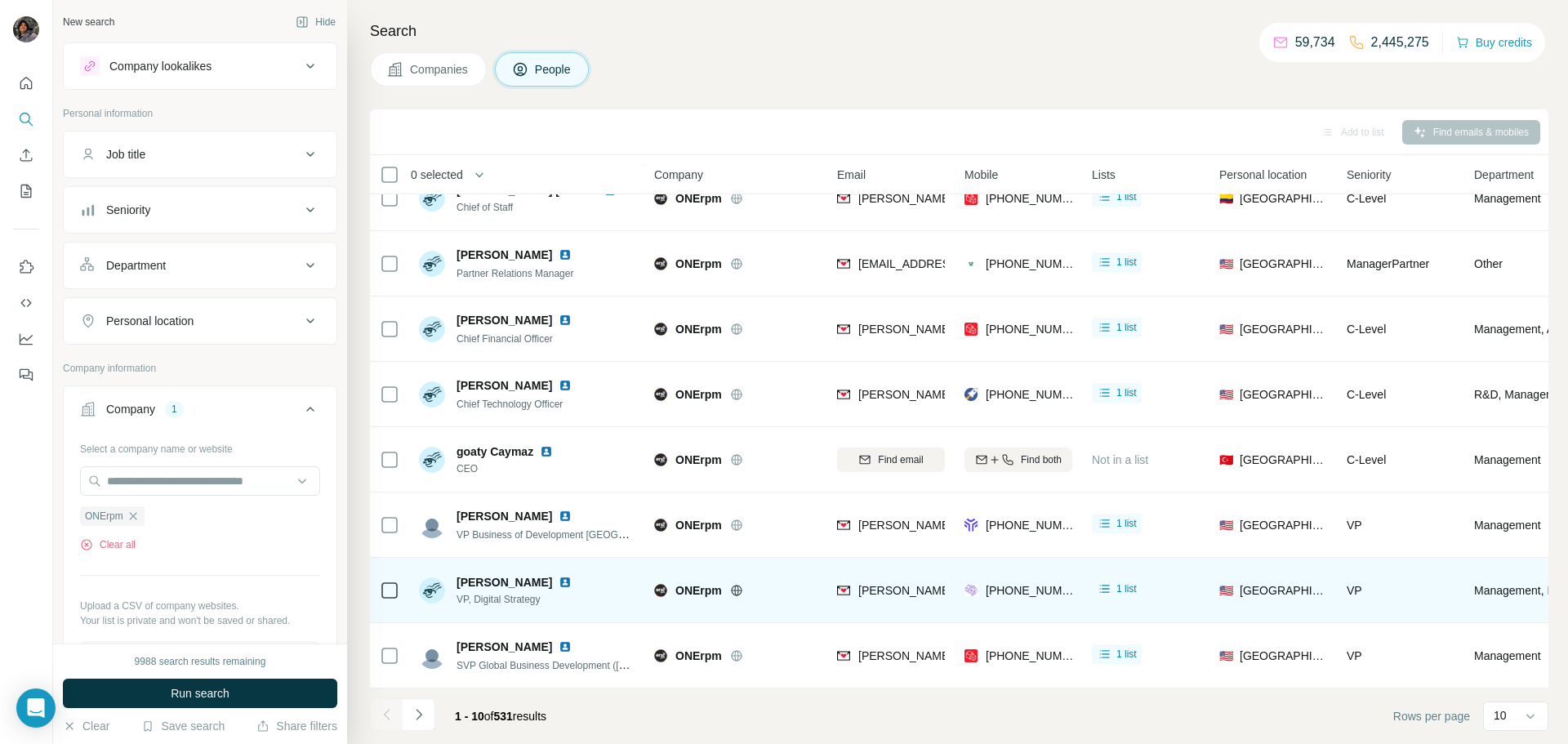
click at [899, 593] on span "[PERSON_NAME][EMAIL_ADDRESS][DOMAIN_NAME]" at bounding box center [1002, 590] width 287 height 13
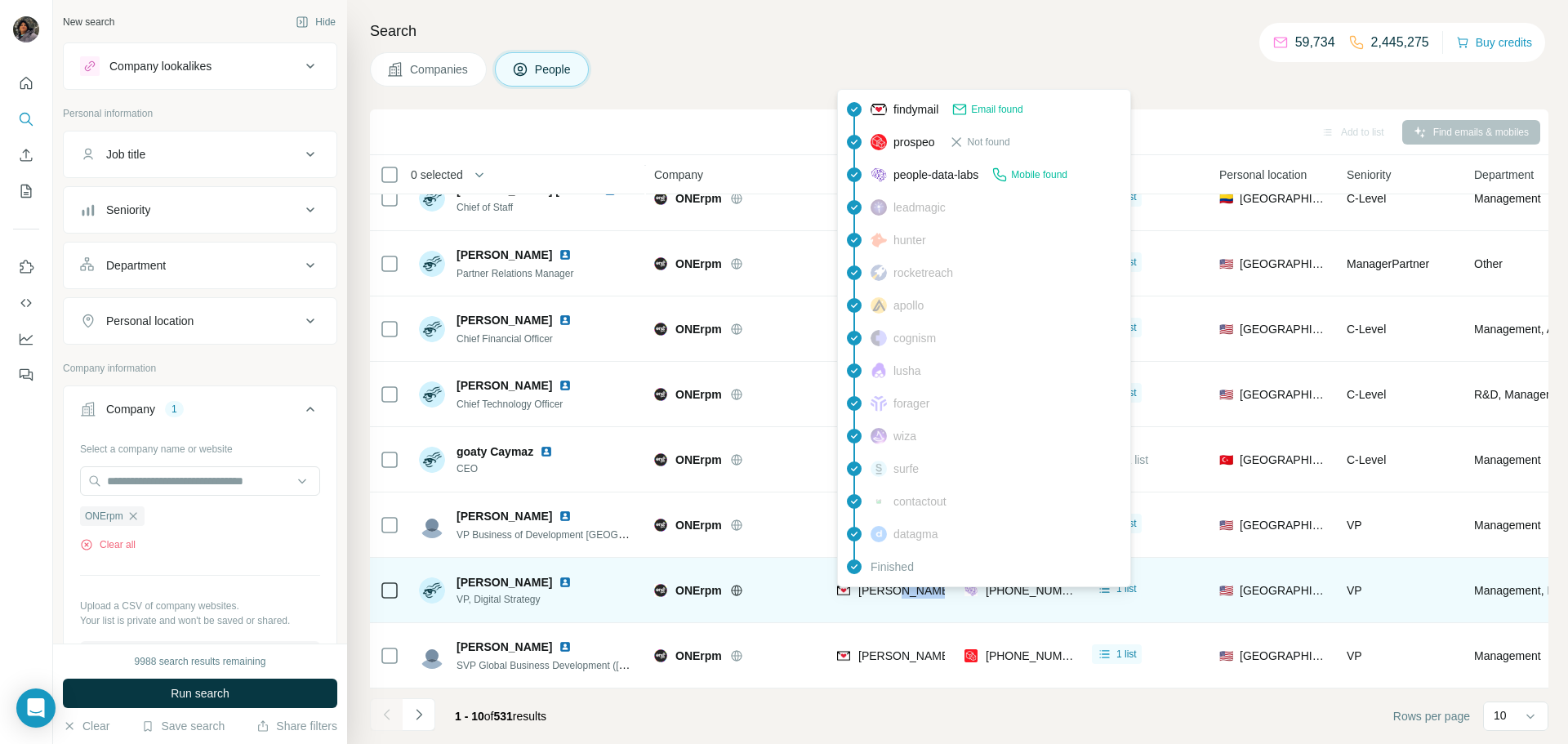
click at [899, 593] on span "[PERSON_NAME][EMAIL_ADDRESS][DOMAIN_NAME]" at bounding box center [1002, 590] width 287 height 13
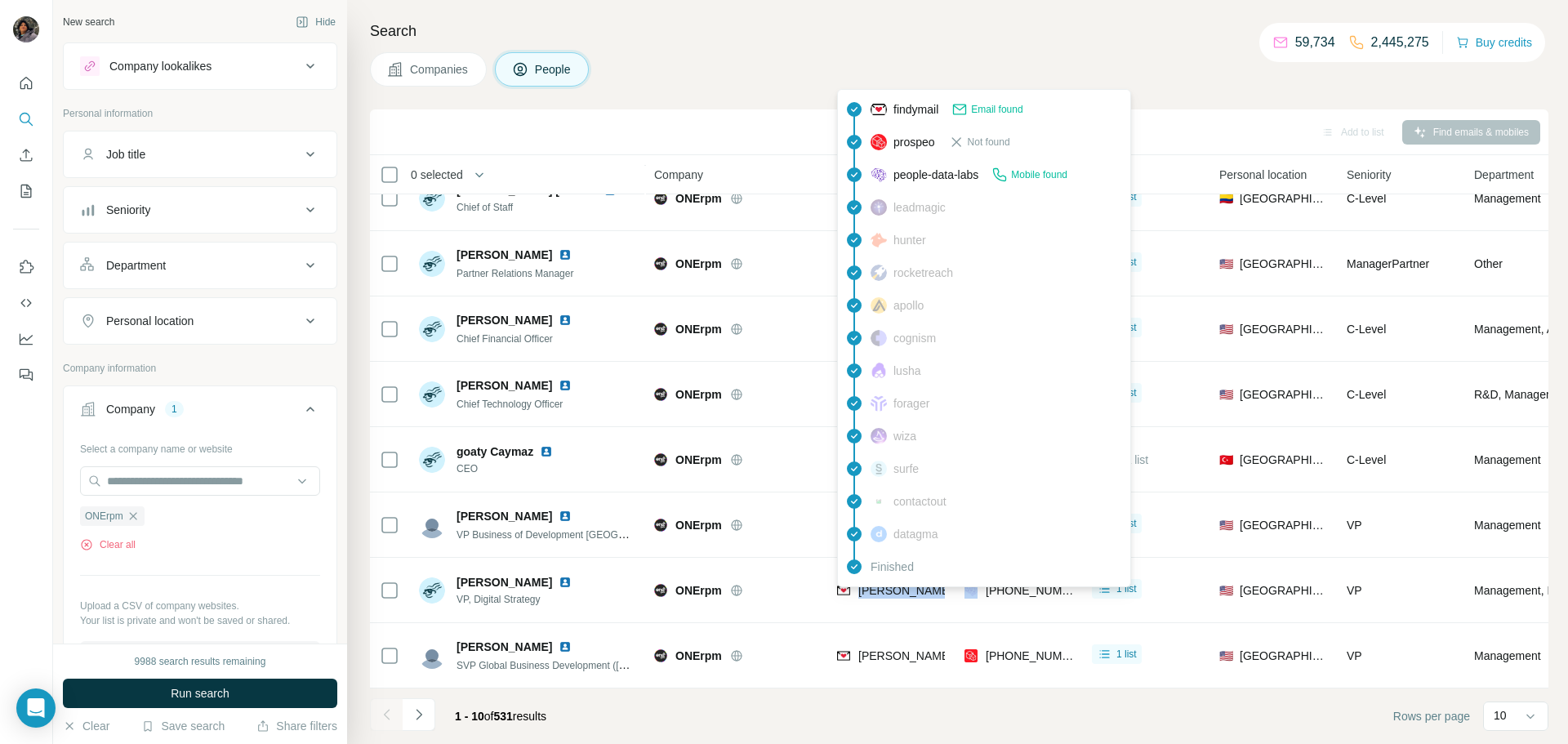
copy span "[PERSON_NAME][EMAIL_ADDRESS][DOMAIN_NAME]"
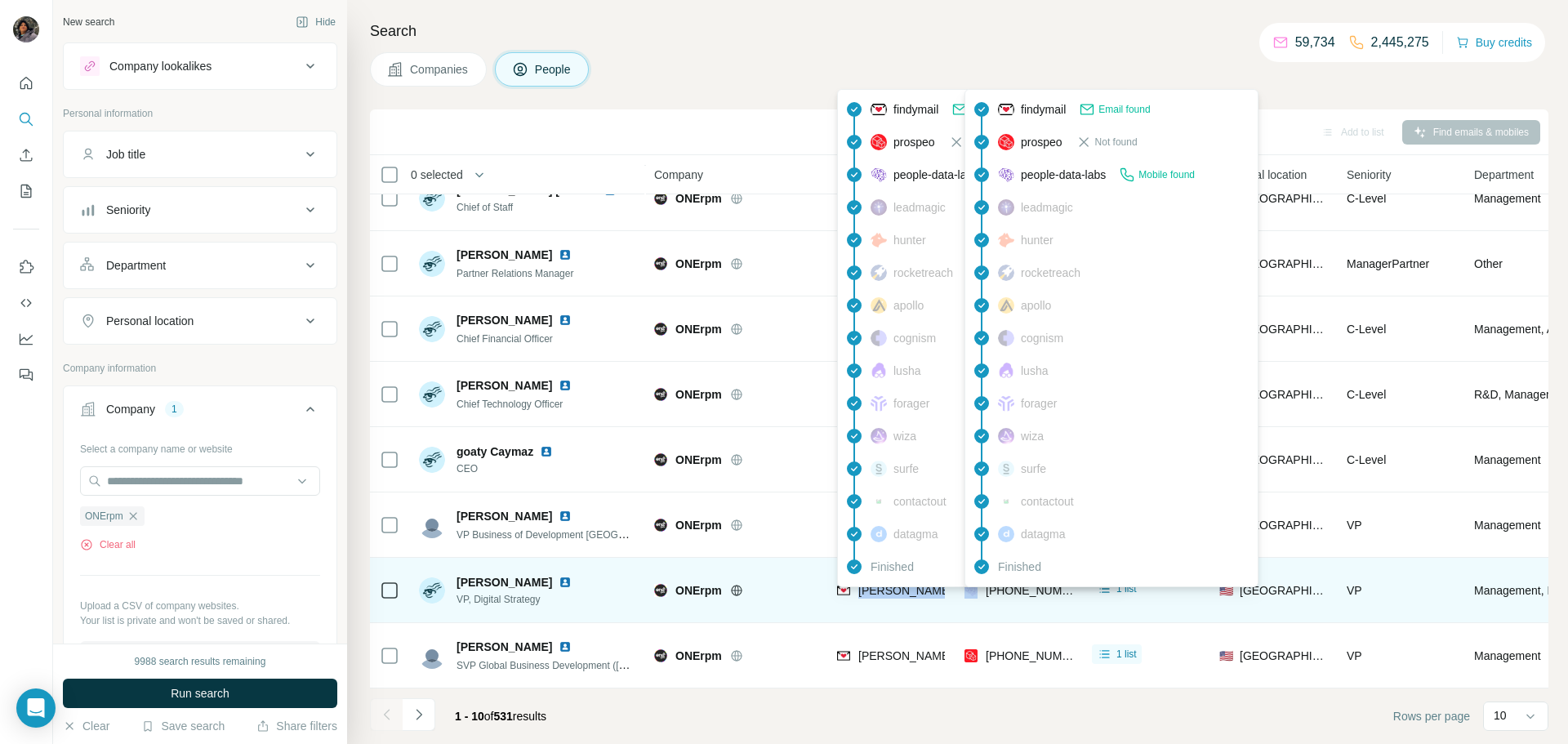
click at [1047, 623] on td "[PHONE_NUMBER]" at bounding box center [1018, 656] width 127 height 66
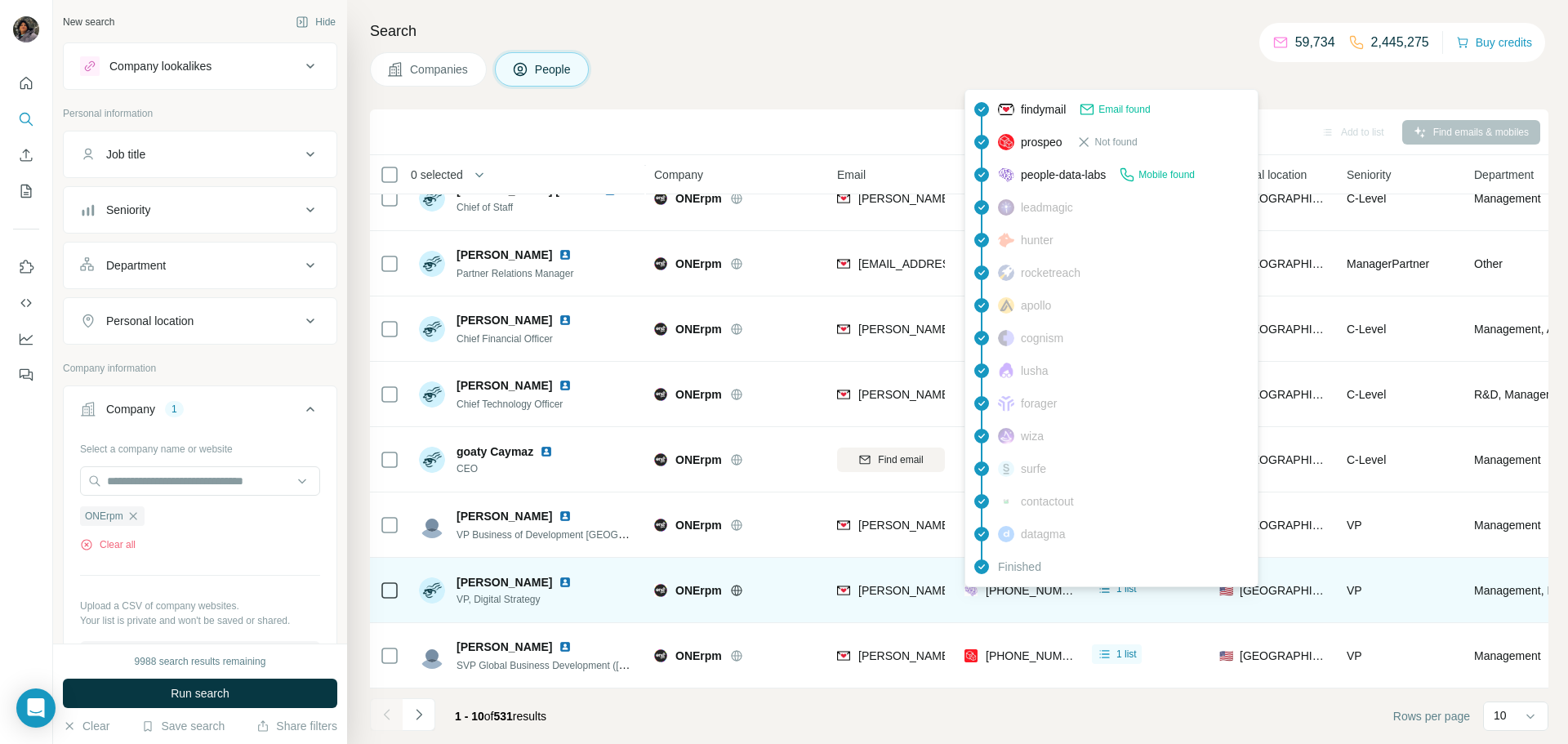
click at [1048, 589] on span "[PHONE_NUMBER]" at bounding box center [1037, 590] width 103 height 13
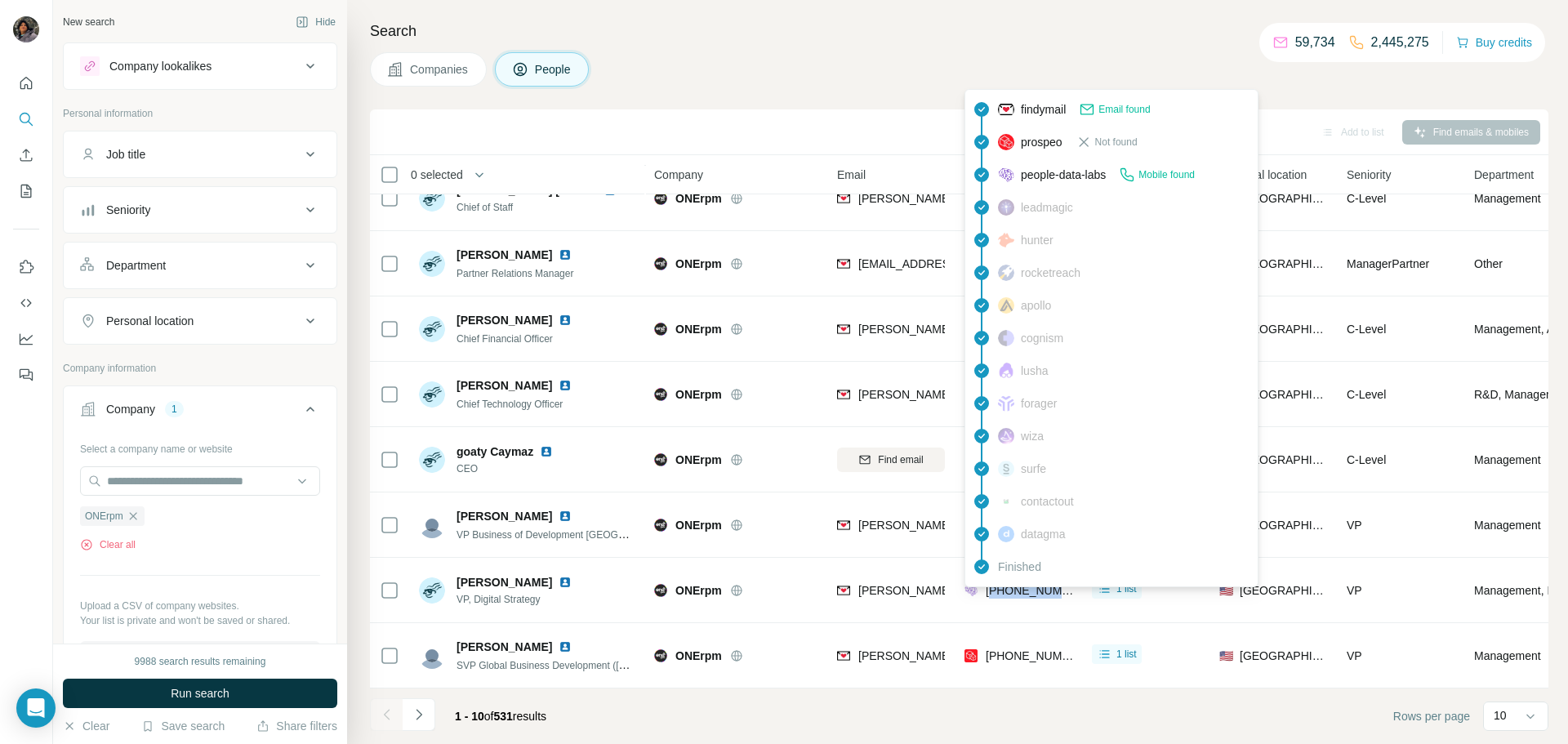
copy span "12566539884"
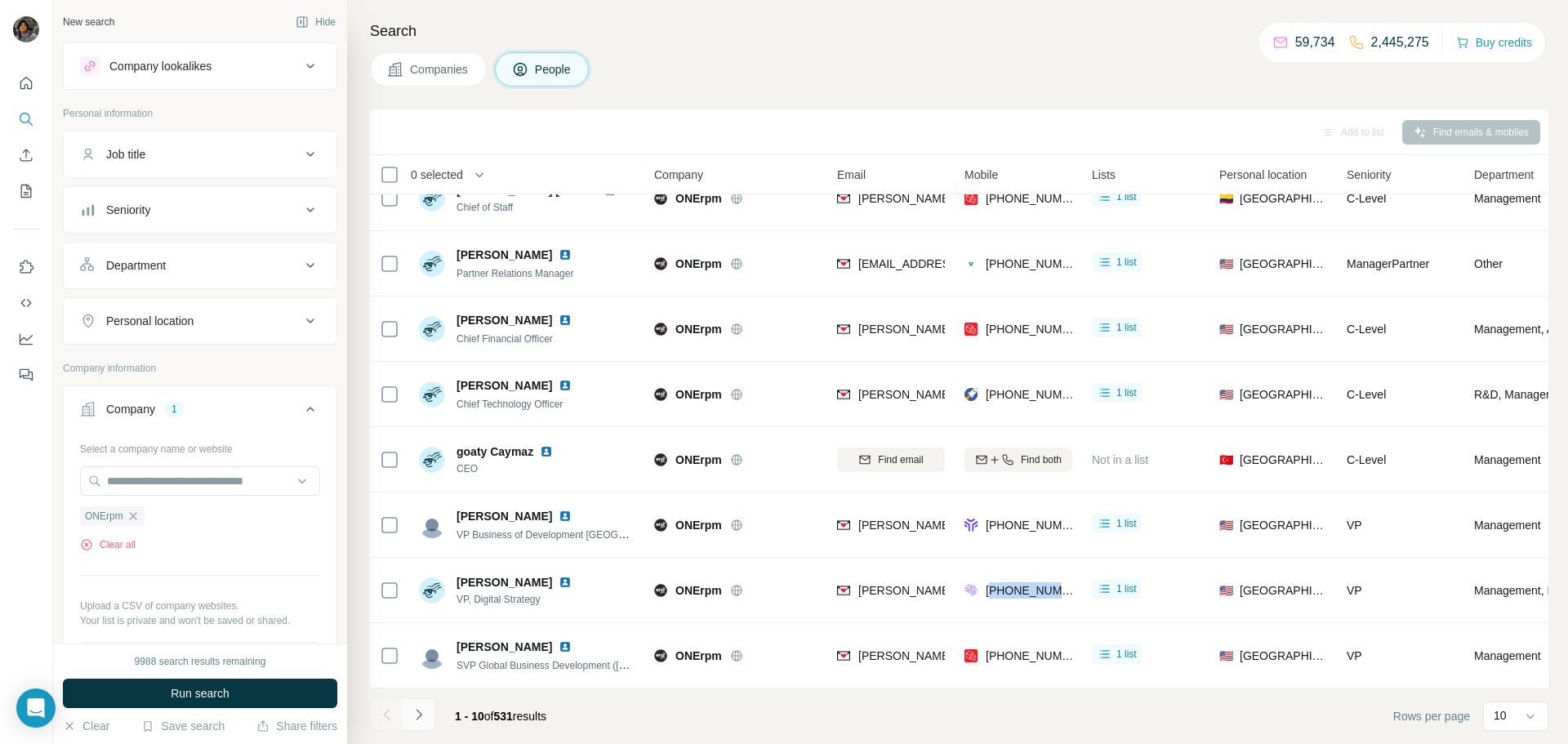
click at [427, 696] on button "Navigate to next page" at bounding box center [419, 715] width 33 height 33
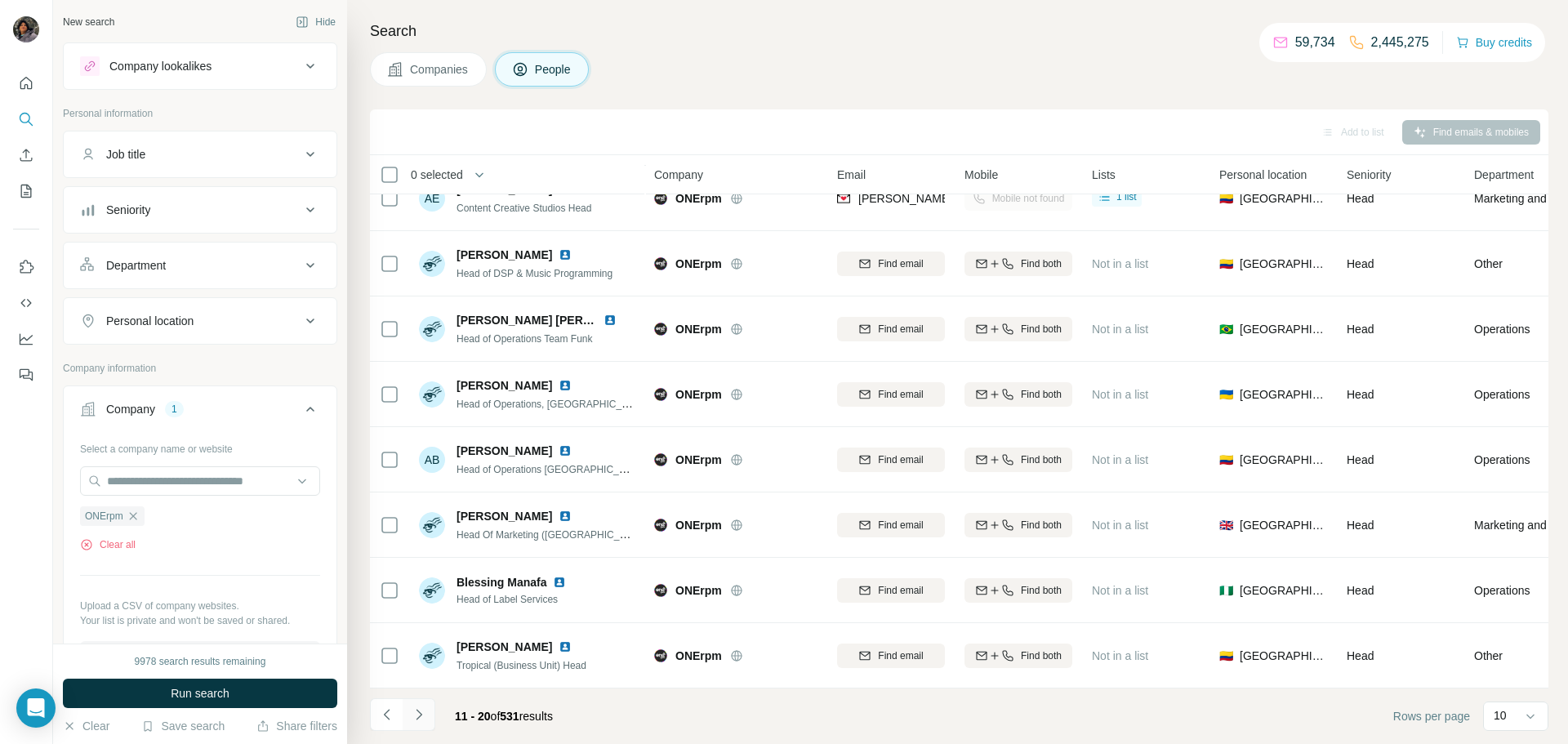
click at [432, 696] on button "Navigate to next page" at bounding box center [419, 715] width 33 height 33
click at [432, 696] on button "Navigate to next page" at bounding box center [419, 715] width 33 height 33
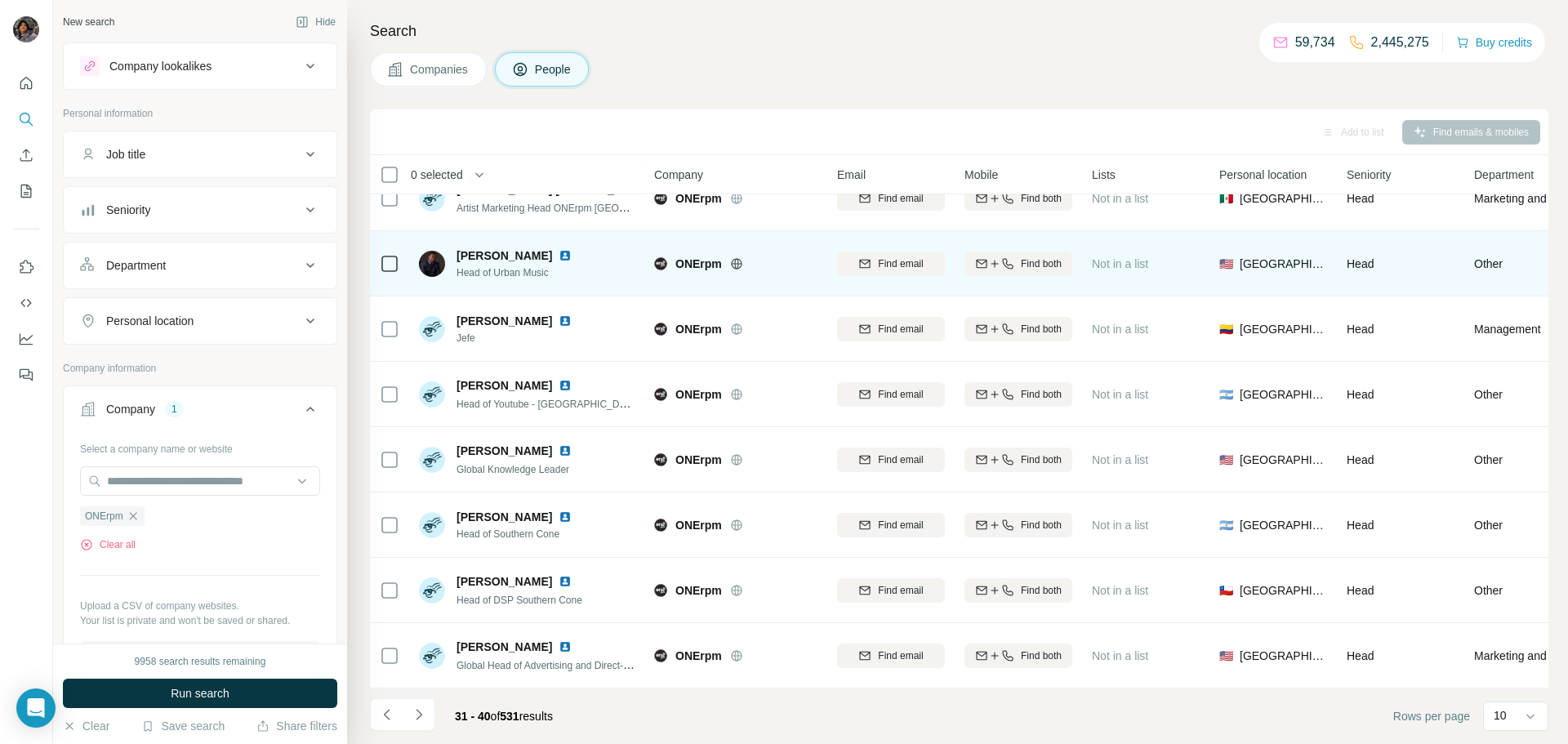
scroll to position [0, 0]
